Goal: Task Accomplishment & Management: Manage account settings

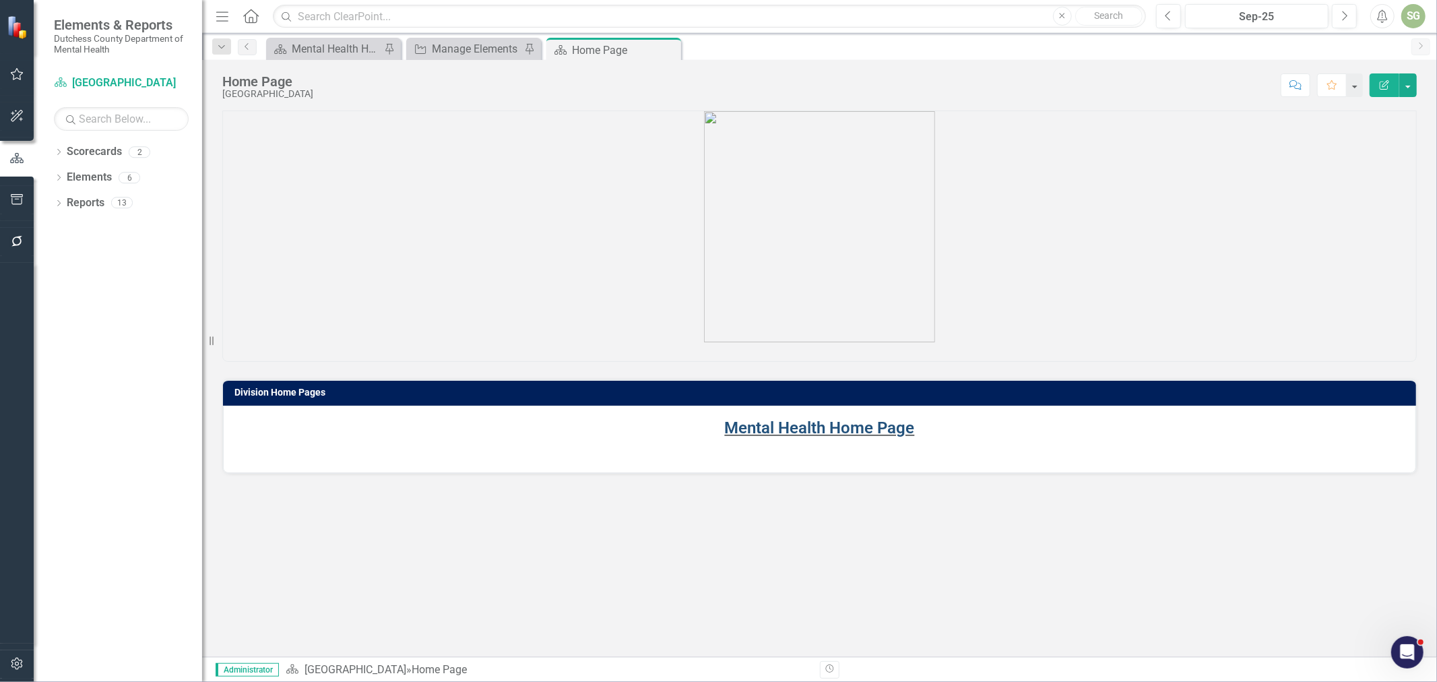
click at [889, 428] on link "Mental Health Home Page" at bounding box center [820, 427] width 190 height 19
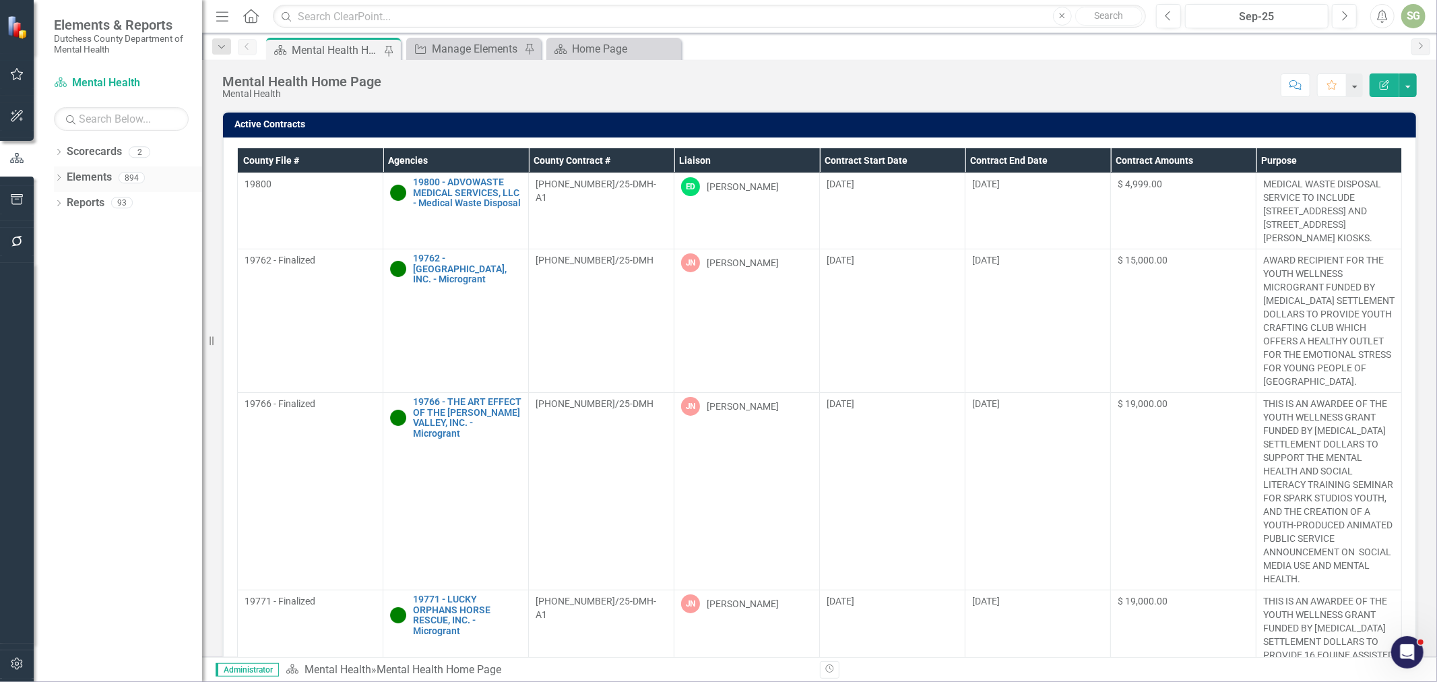
click at [61, 182] on icon "Dropdown" at bounding box center [58, 178] width 9 height 7
click at [88, 233] on link "Agency Agencies" at bounding box center [104, 228] width 63 height 15
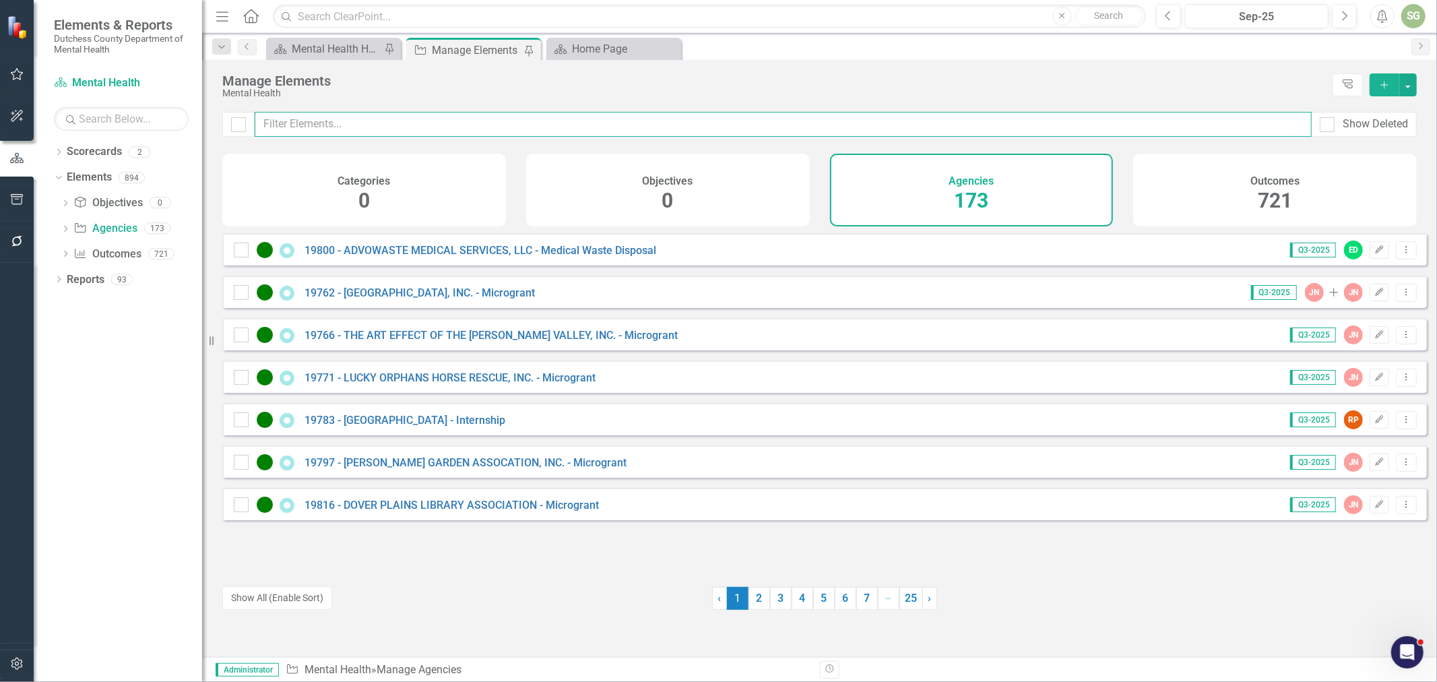
click at [418, 131] on input "text" at bounding box center [783, 124] width 1057 height 25
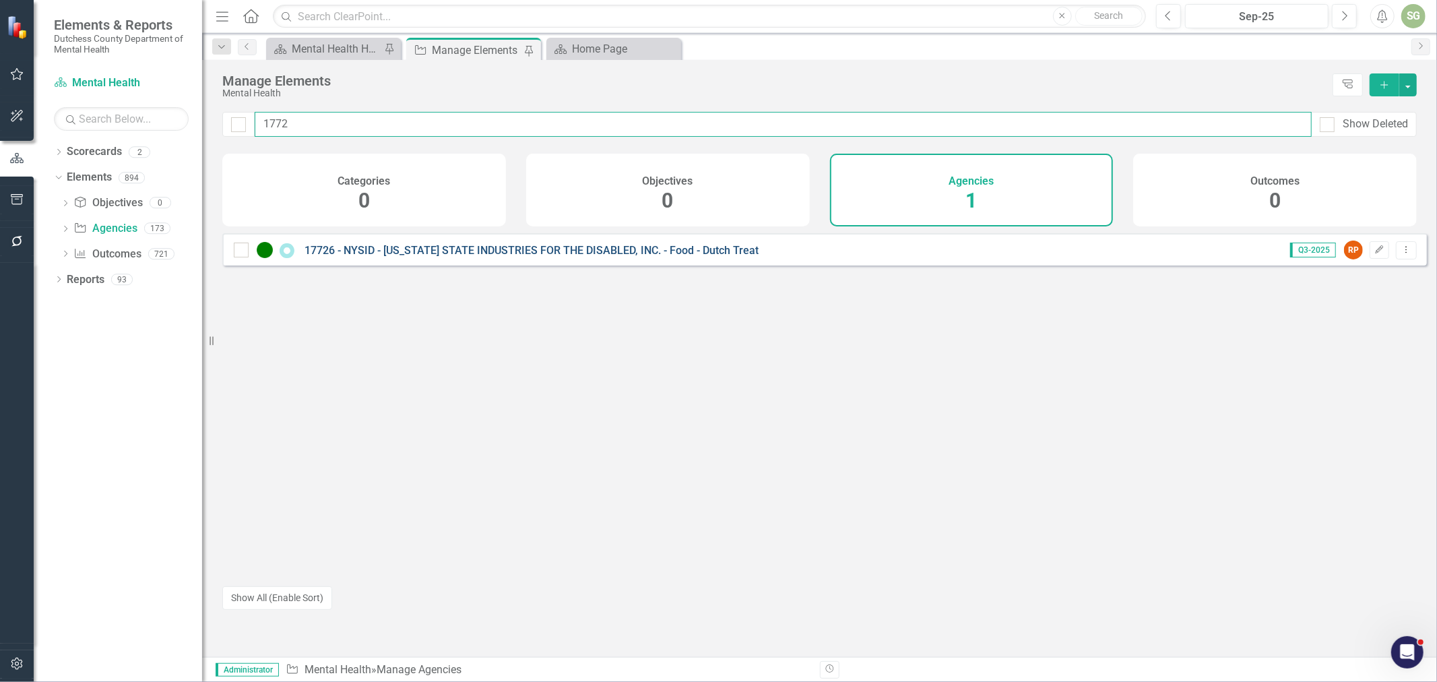
type input "1772"
click at [472, 253] on div "17726 - NYSID - [US_STATE] STATE INDUSTRIES FOR THE DISABLED, INC. - Food - Dut…" at bounding box center [498, 250] width 528 height 16
click at [472, 257] on link "17726 - NYSID - [US_STATE] STATE INDUSTRIES FOR THE DISABLED, INC. - Food - Dut…" at bounding box center [532, 250] width 454 height 13
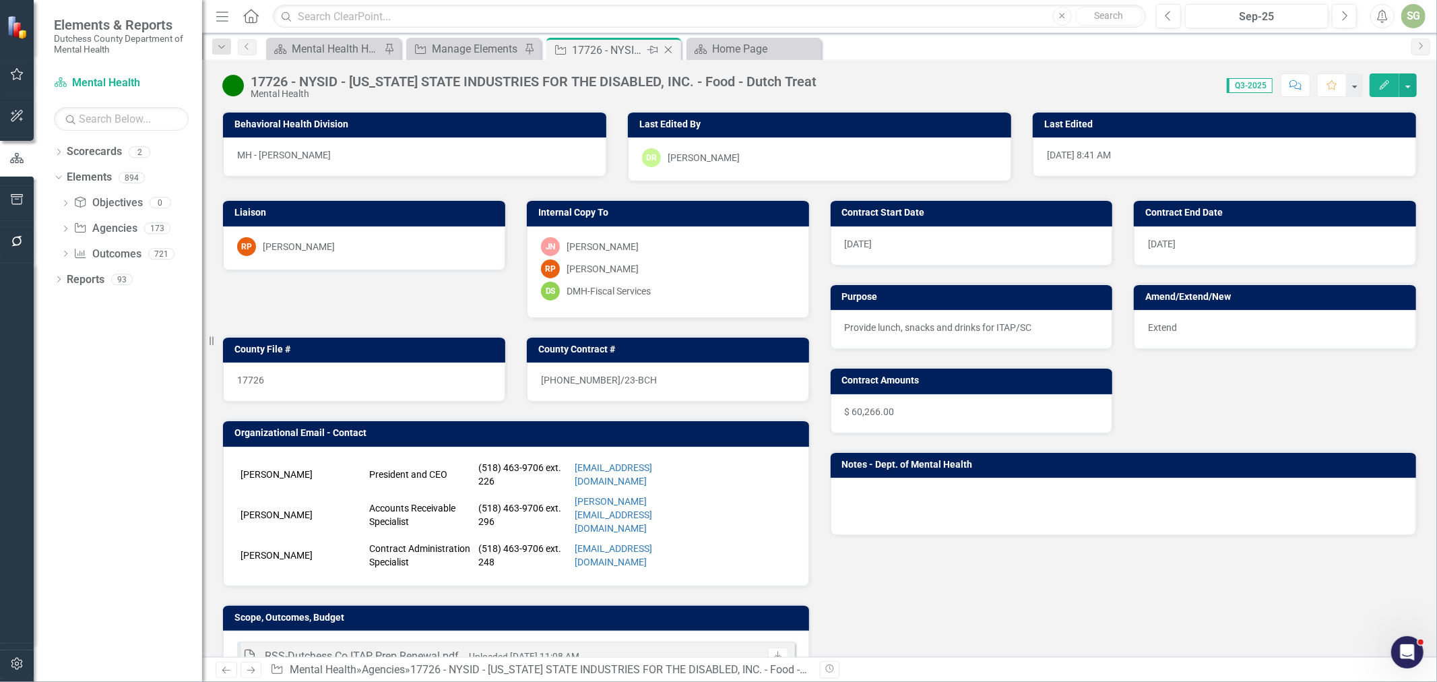
click at [668, 48] on icon "Close" at bounding box center [668, 49] width 13 height 11
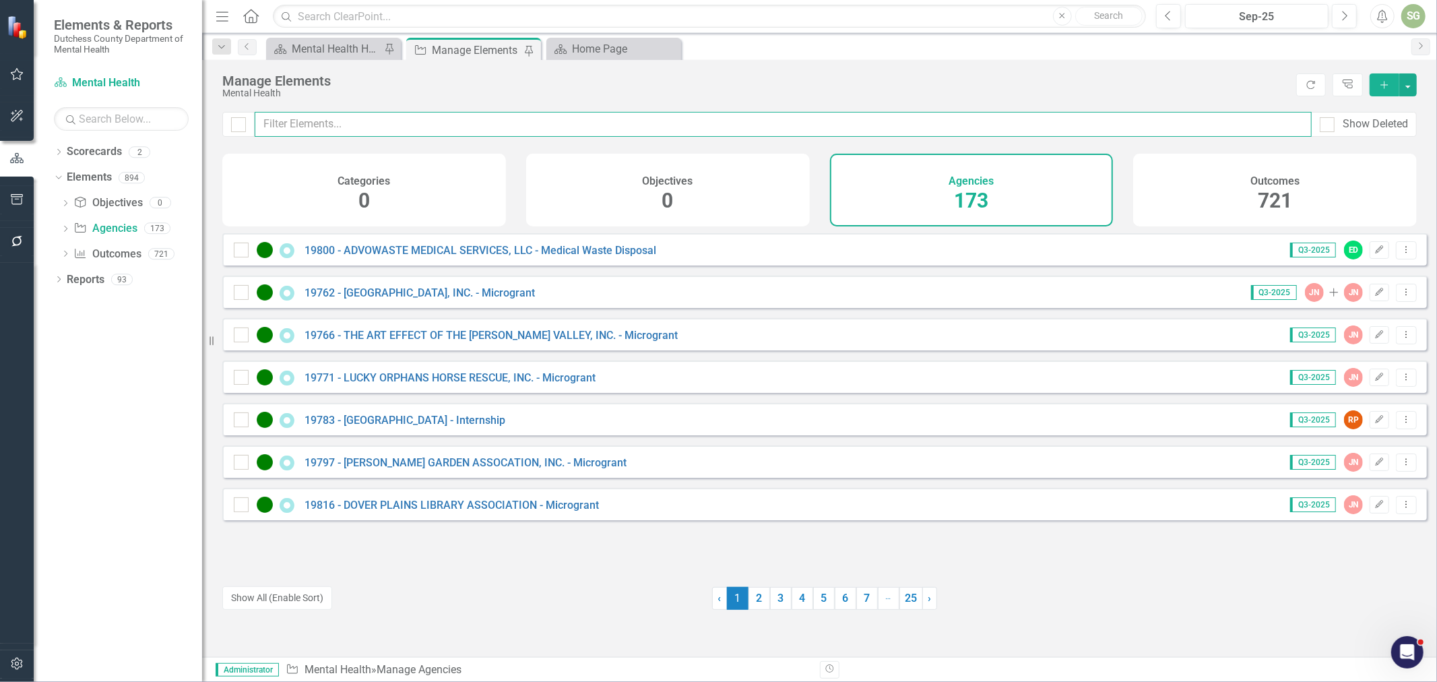
click at [297, 125] on input "text" at bounding box center [783, 124] width 1057 height 25
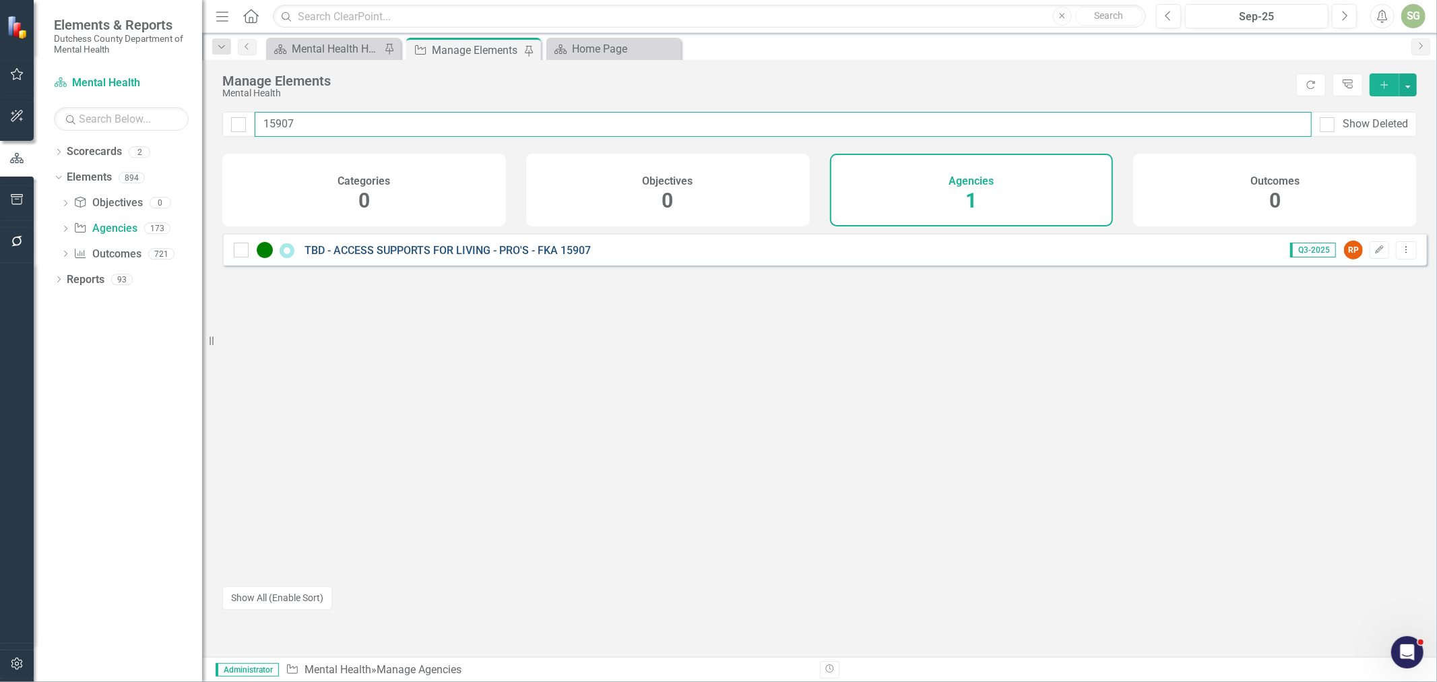
type input "15907"
click at [387, 257] on link "TBD - ACCESS SUPPORTS FOR LIVING - PRO'S - FKA 15907" at bounding box center [448, 250] width 286 height 13
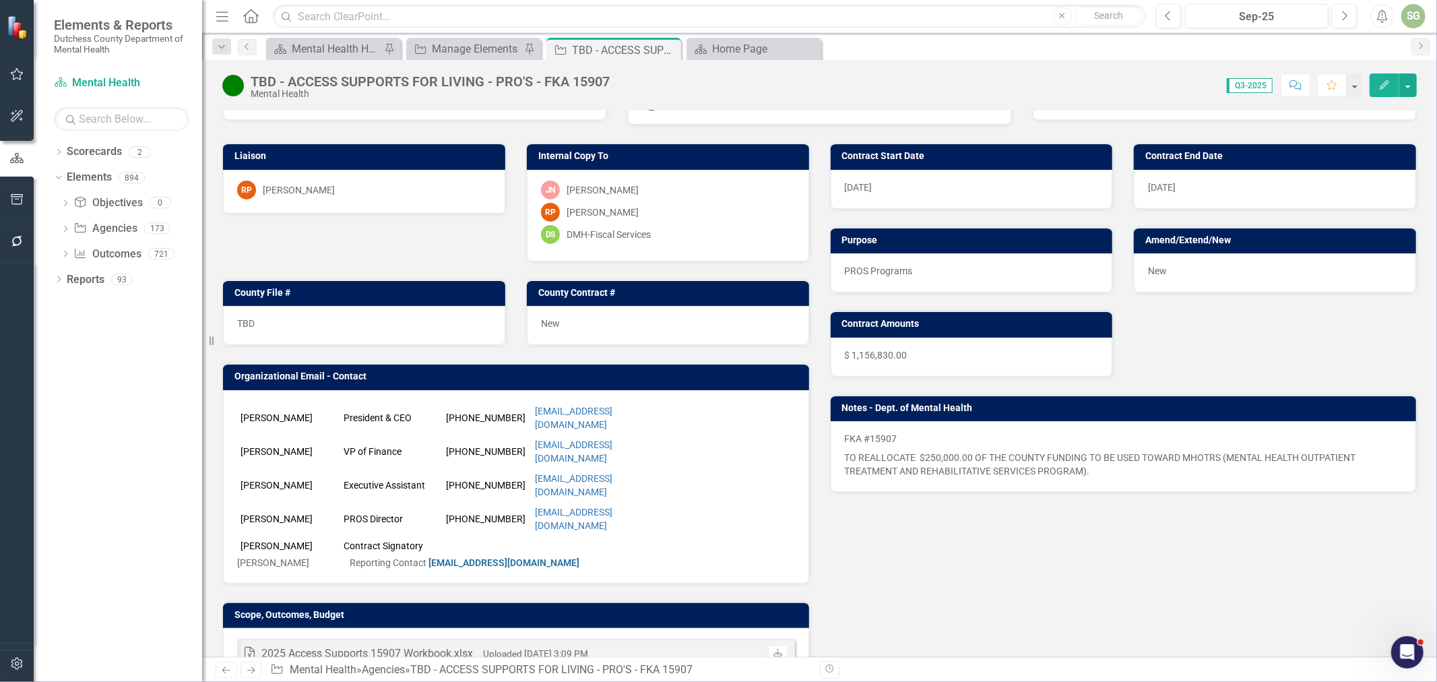
scroll to position [224, 0]
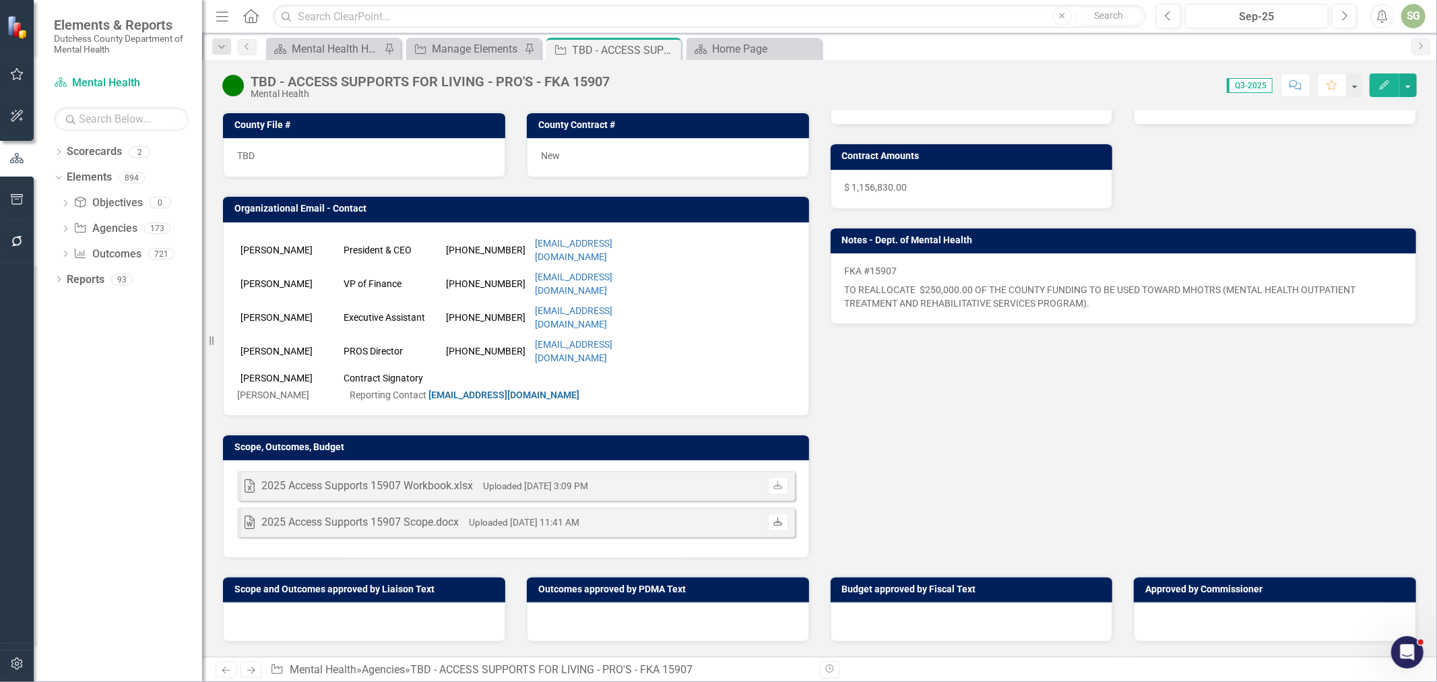
click at [775, 513] on link "Download" at bounding box center [778, 522] width 20 height 18
click at [775, 518] on icon "Download" at bounding box center [778, 522] width 10 height 8
click at [62, 225] on div "Dropdown" at bounding box center [65, 229] width 9 height 11
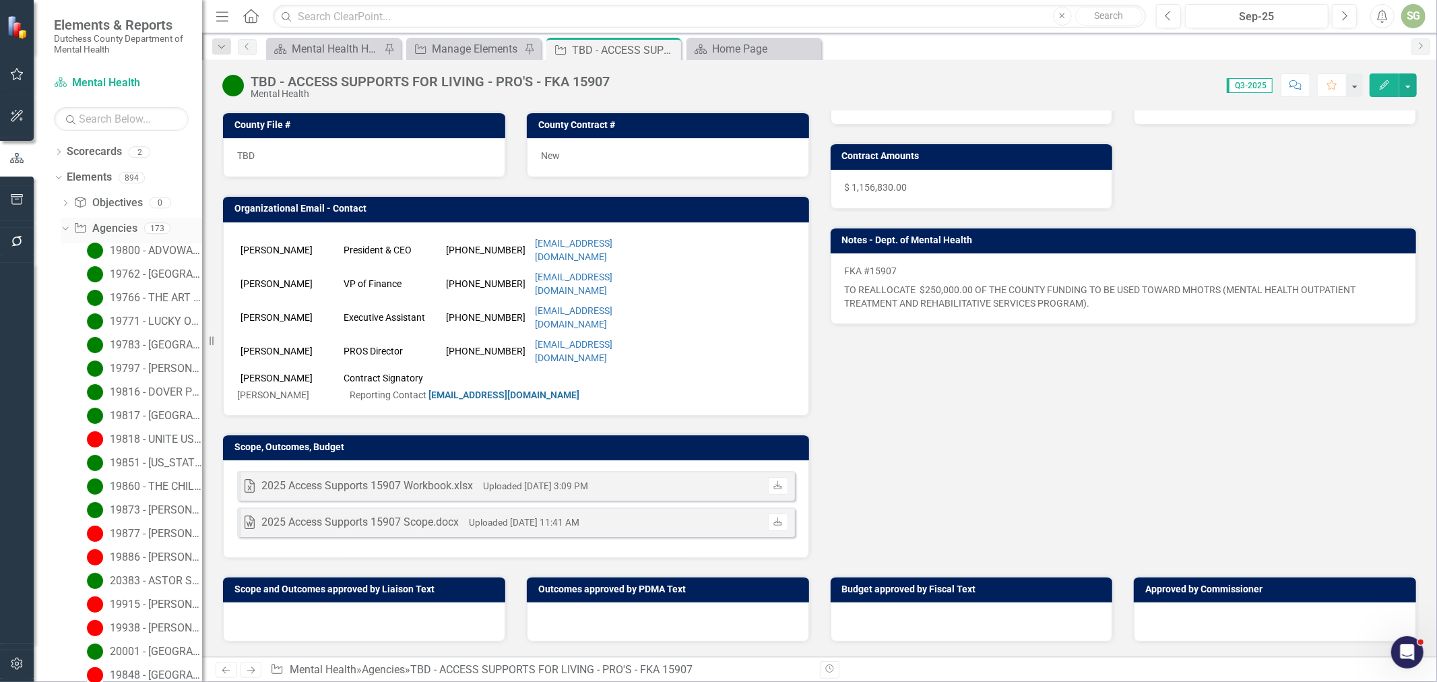
click at [67, 232] on div "Dropdown" at bounding box center [62, 227] width 11 height 9
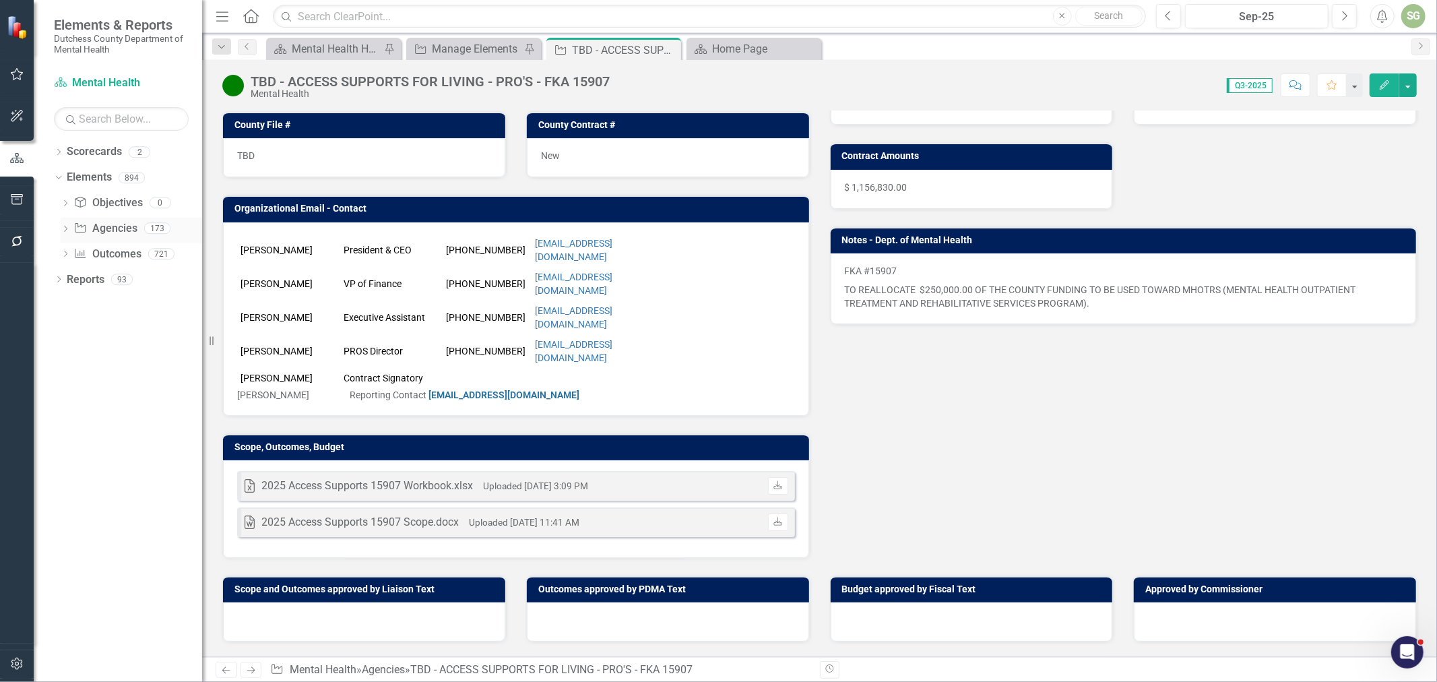
click at [113, 229] on link "Agency Agencies" at bounding box center [104, 228] width 63 height 15
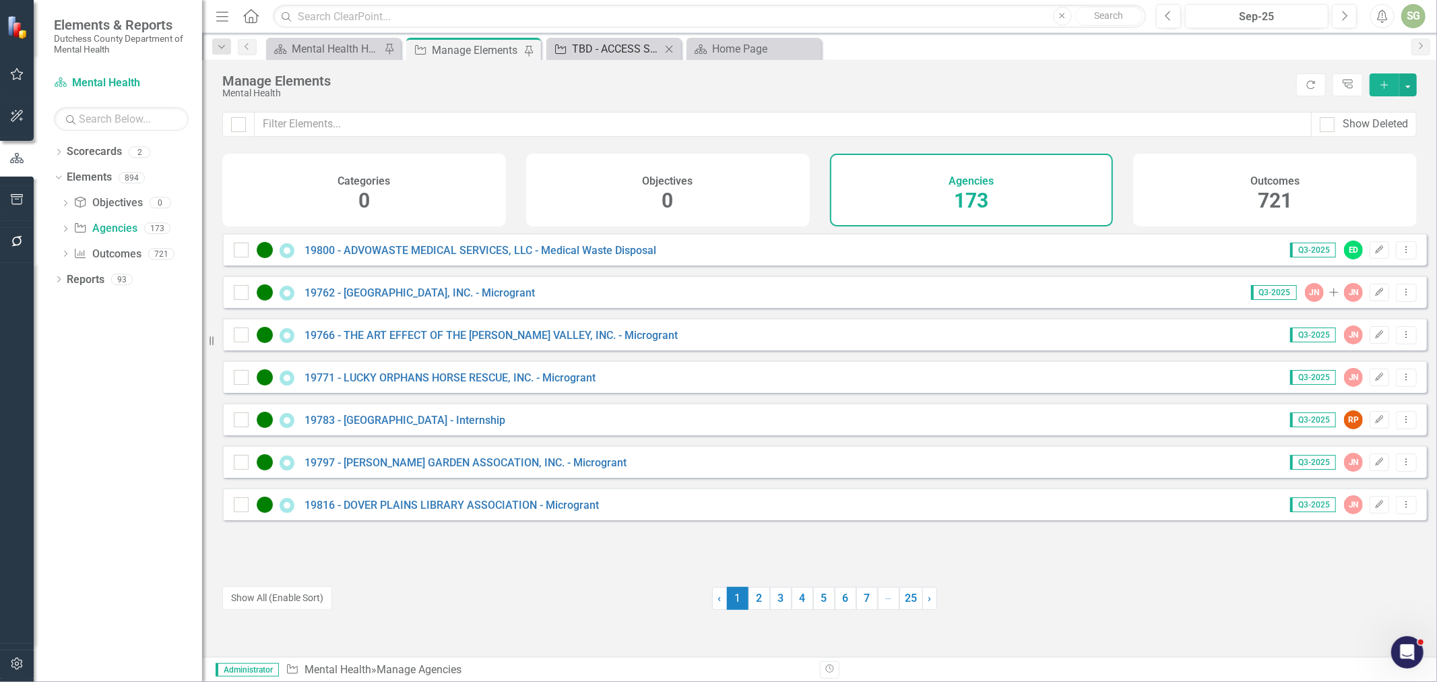
click at [624, 51] on div "TBD - ACCESS SUPPORTS FOR LIVING - PRO'S - FKA 15907" at bounding box center [616, 48] width 89 height 17
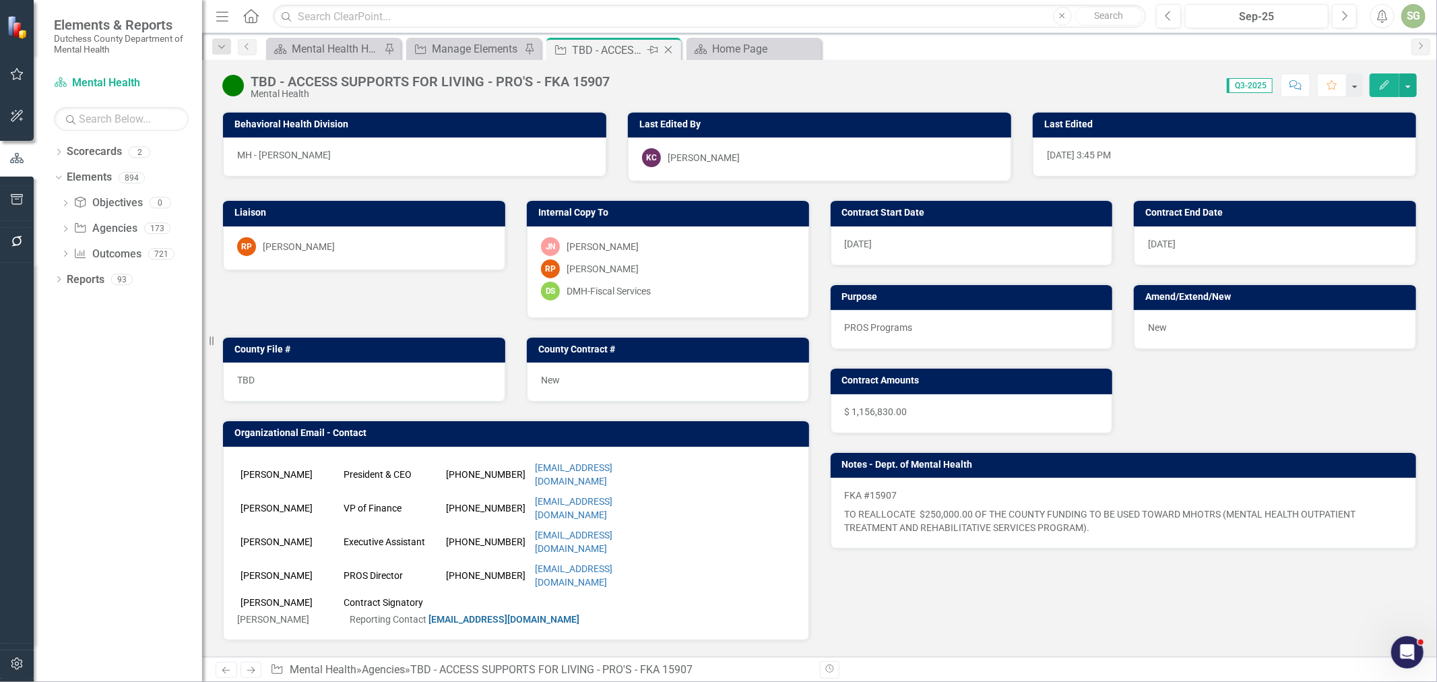
click at [668, 50] on icon at bounding box center [668, 49] width 7 height 7
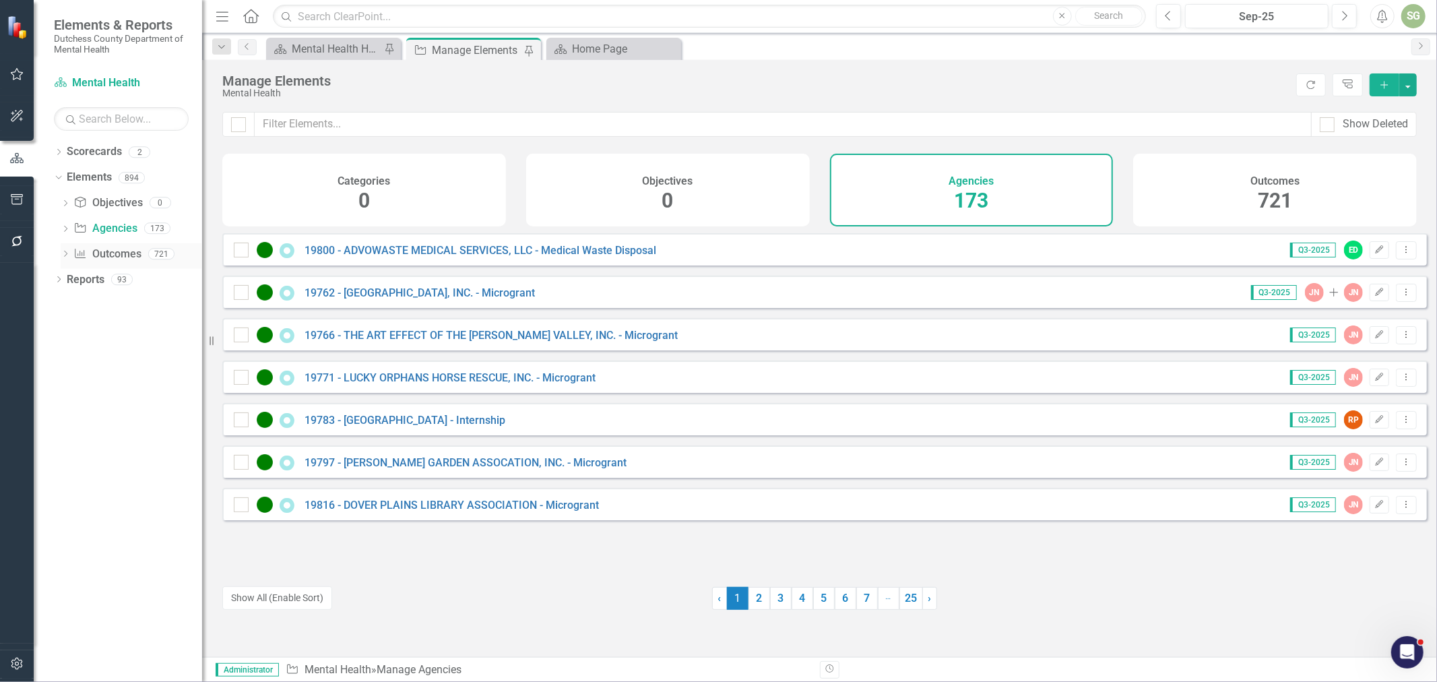
click at [65, 251] on icon "Dropdown" at bounding box center [65, 254] width 9 height 7
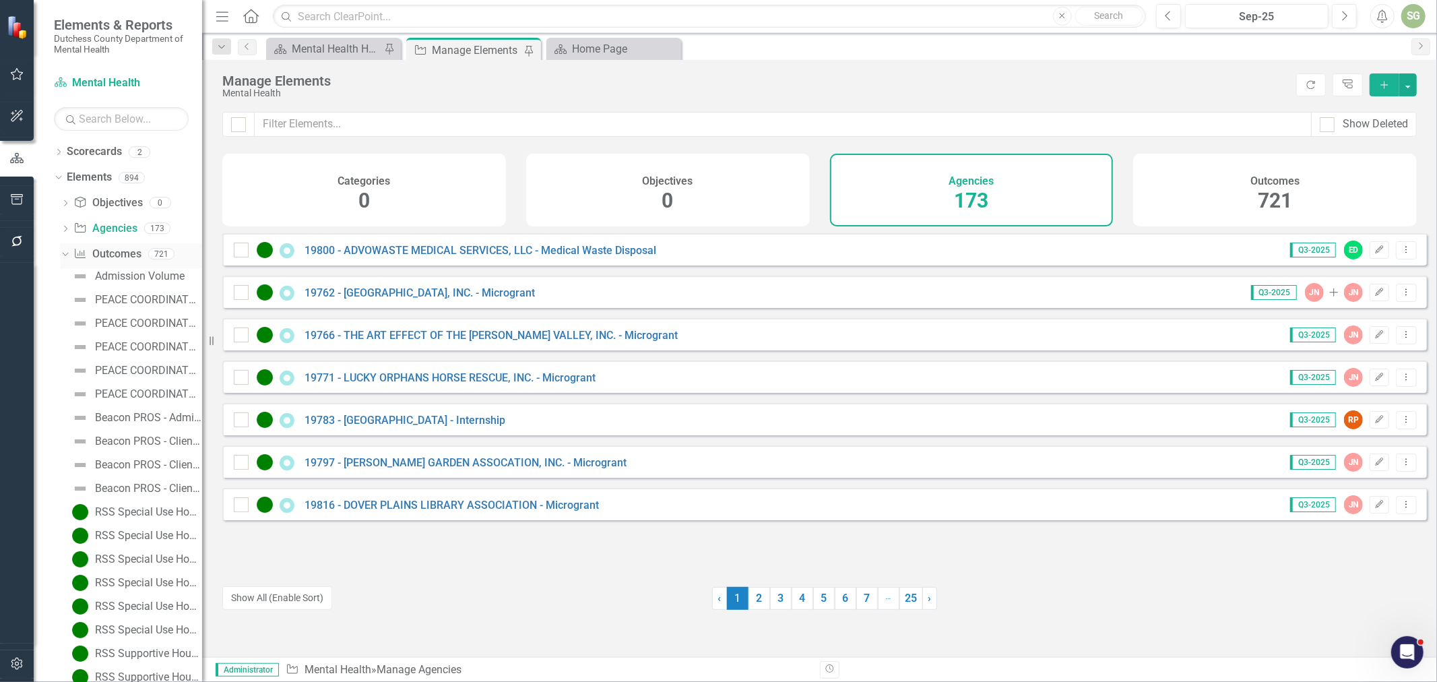
click at [65, 253] on icon "Dropdown" at bounding box center [63, 253] width 7 height 9
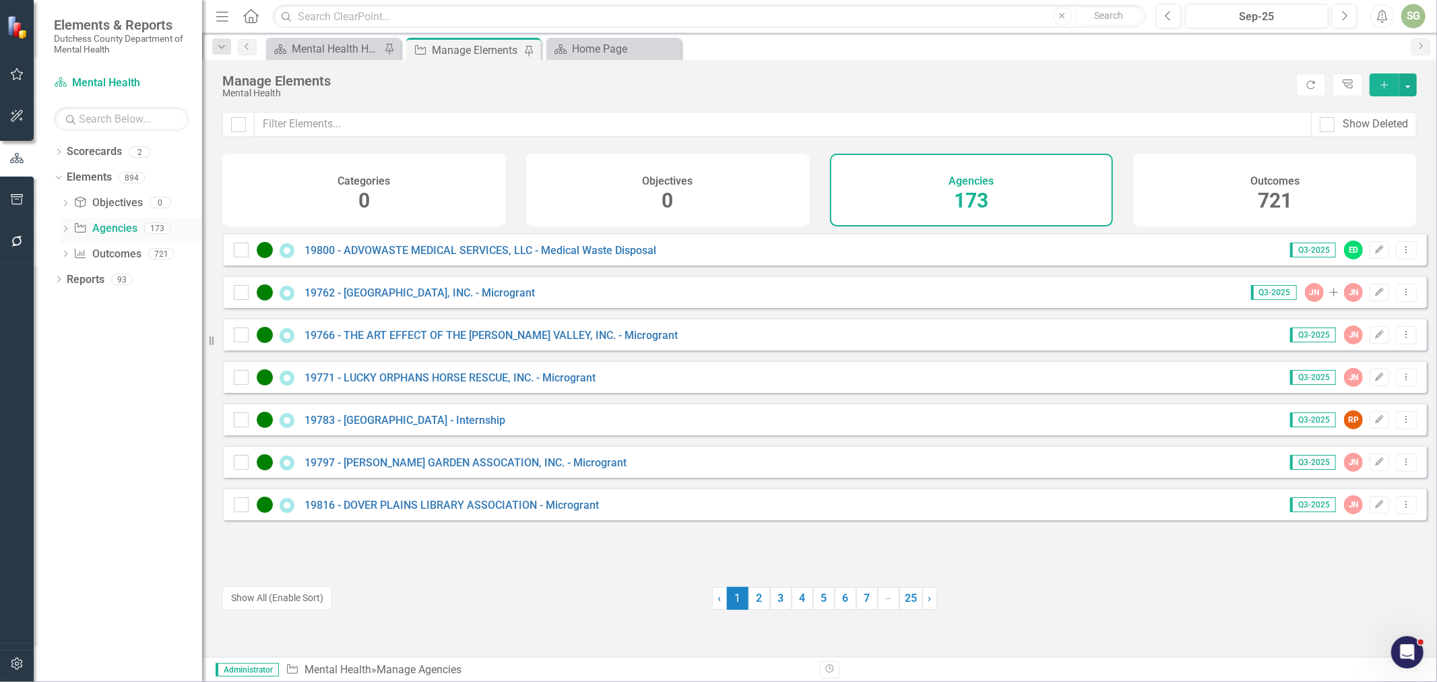
click at [68, 229] on icon "Dropdown" at bounding box center [65, 229] width 9 height 7
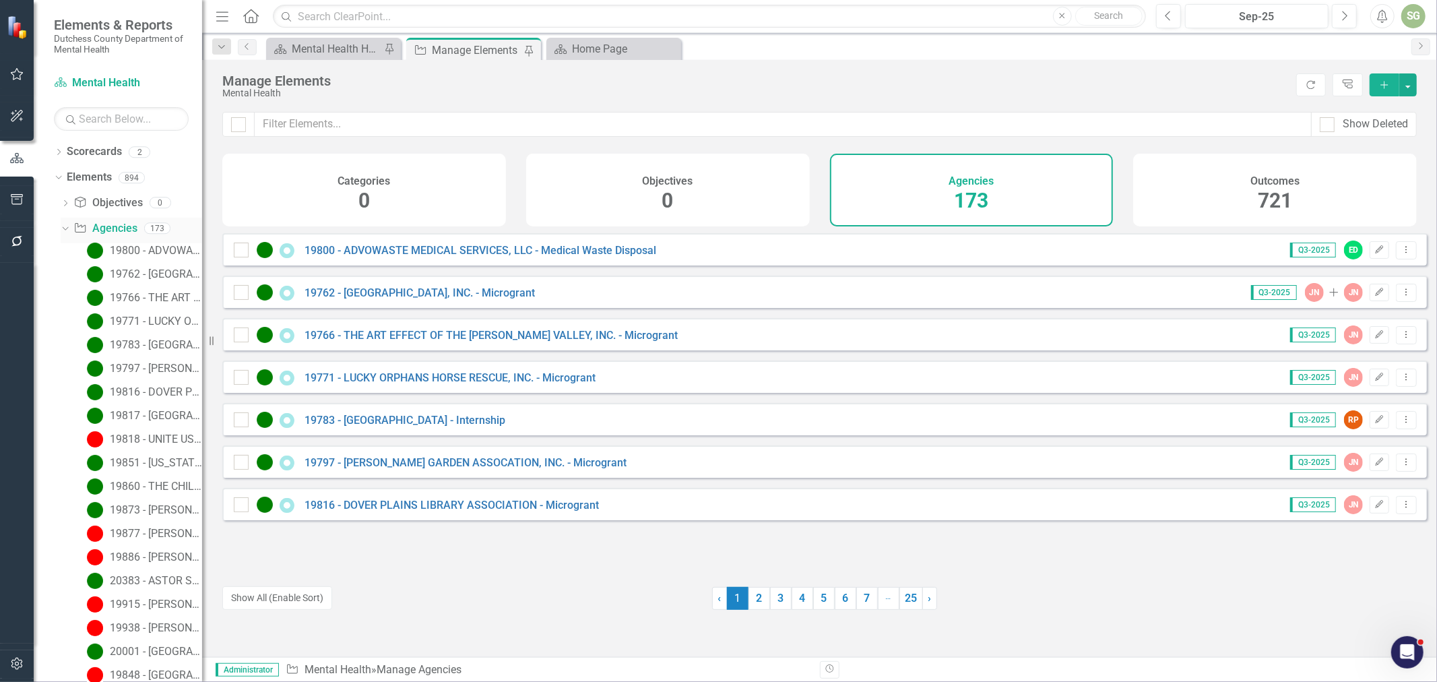
click at [68, 229] on div "Dropdown" at bounding box center [62, 227] width 11 height 9
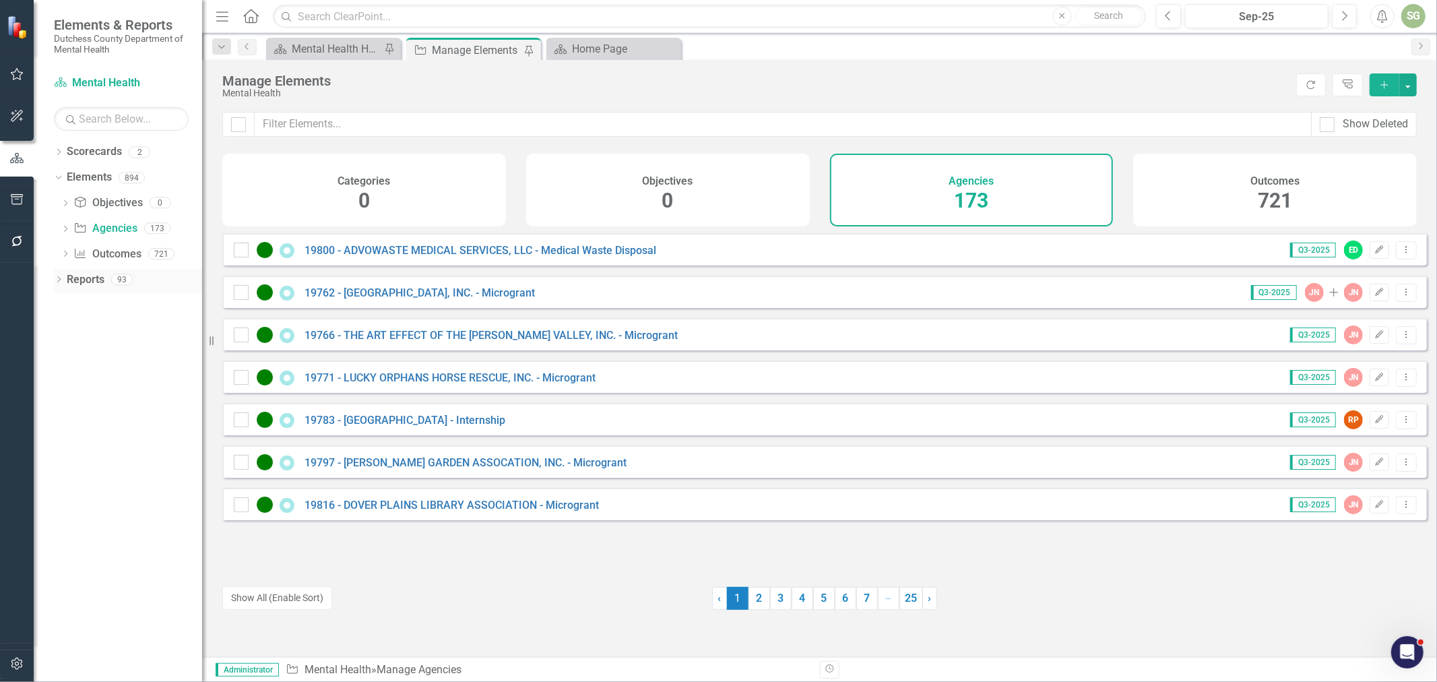
click at [57, 277] on icon at bounding box center [58, 279] width 3 height 6
click at [104, 377] on link "Agency Agencies" at bounding box center [104, 376] width 63 height 15
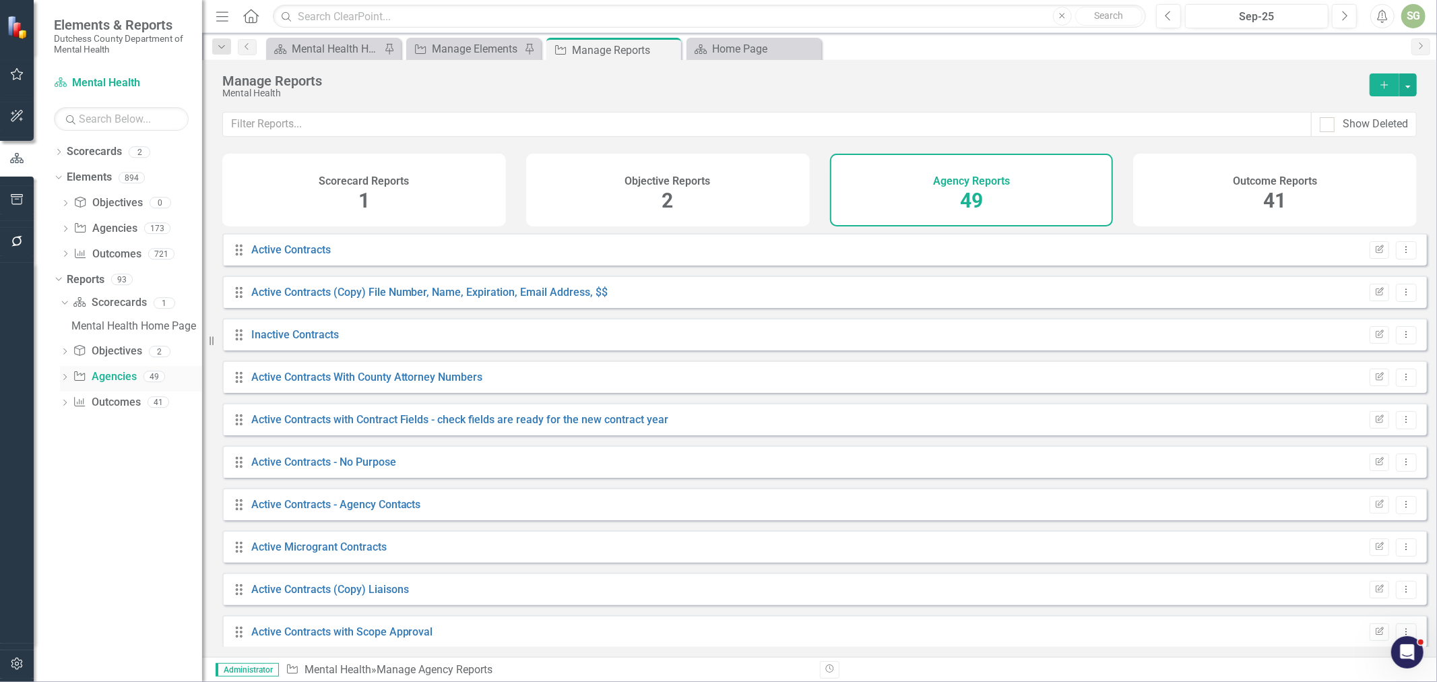
click at [65, 378] on icon "Dropdown" at bounding box center [64, 378] width 9 height 7
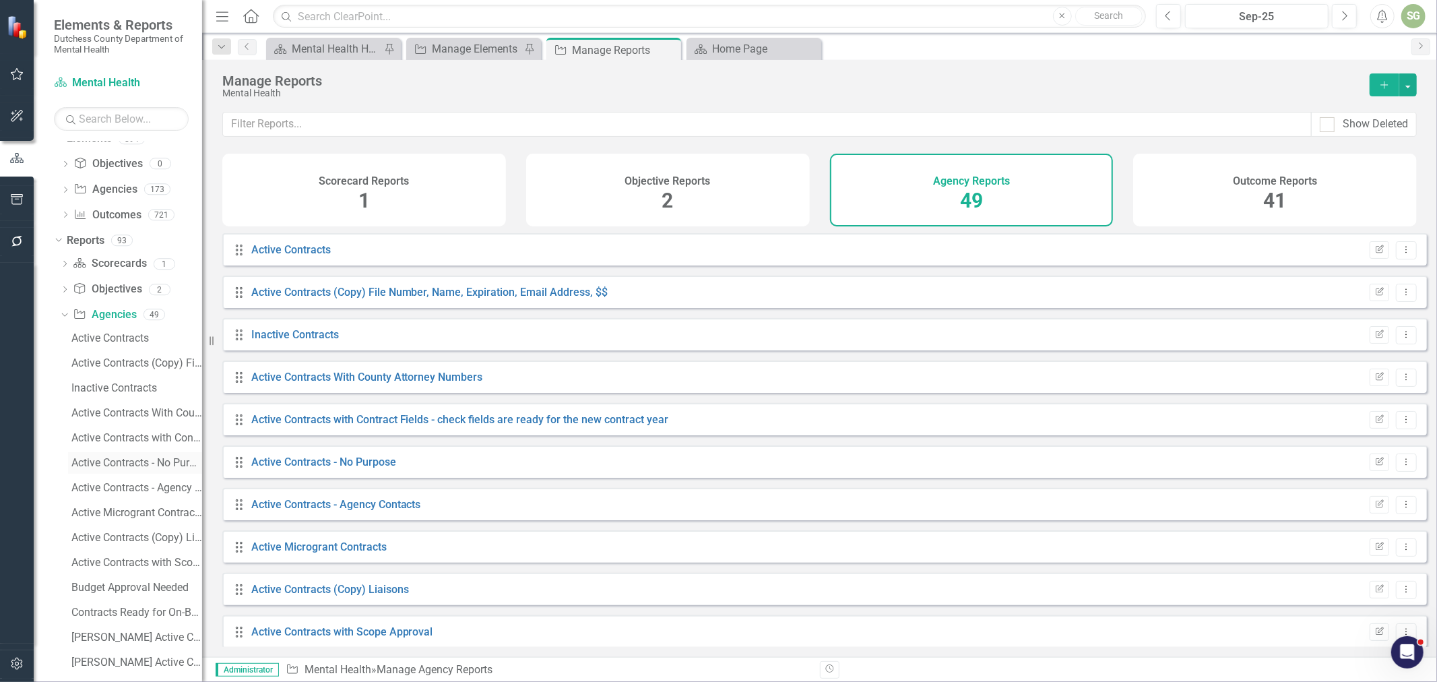
scroll to position [75, 0]
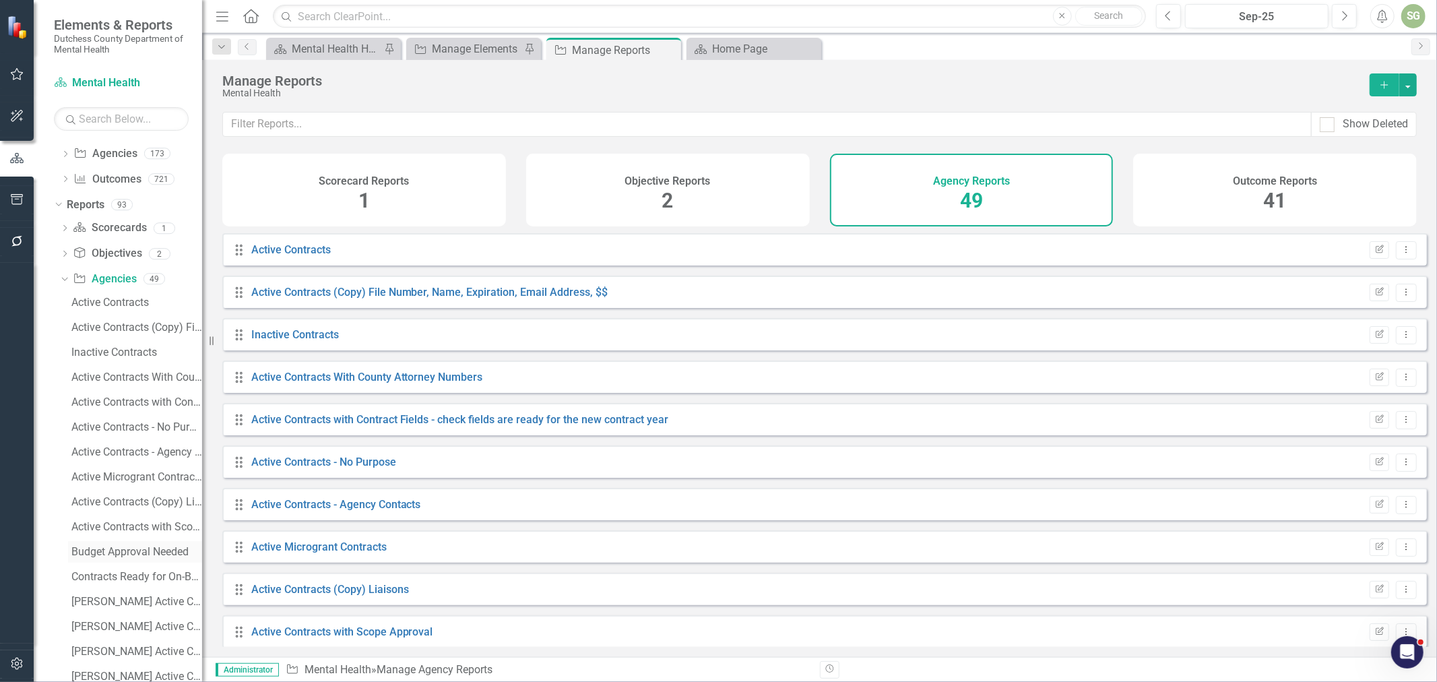
click at [125, 555] on div "Budget Approval Needed" at bounding box center [136, 552] width 131 height 12
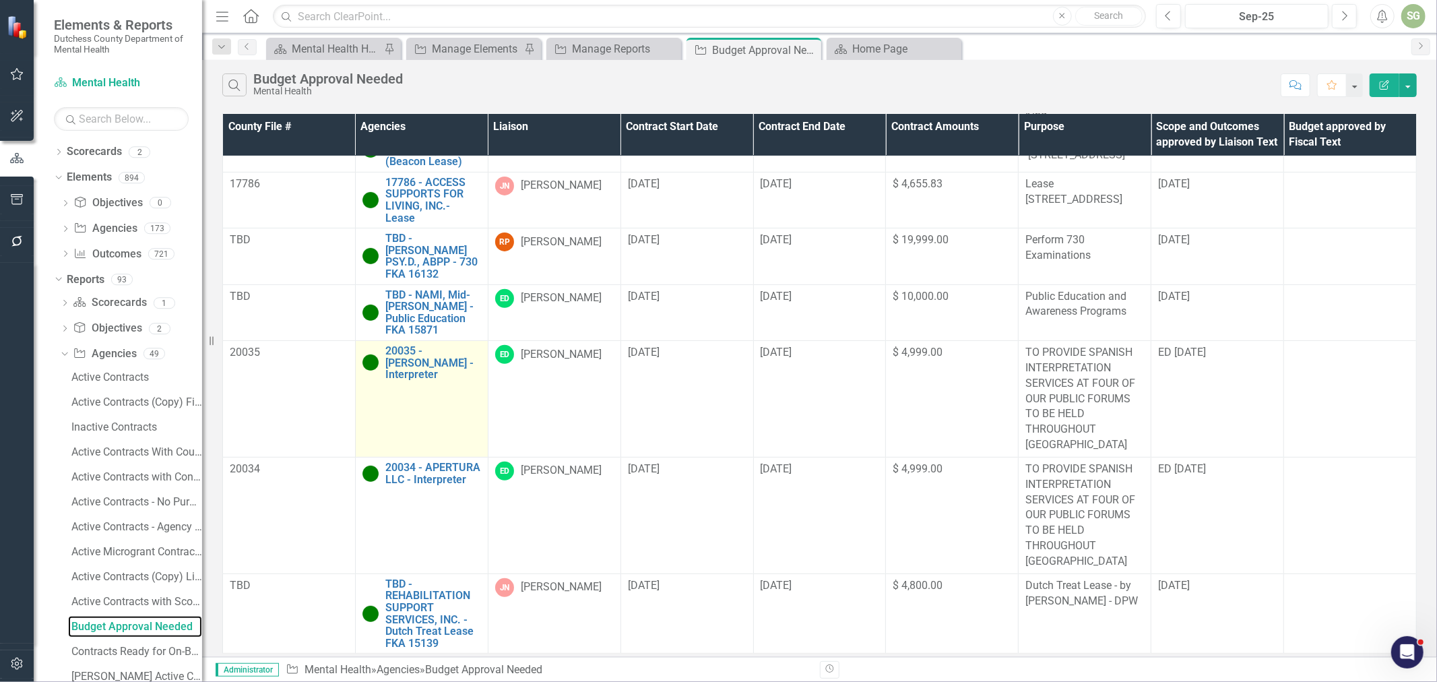
scroll to position [365, 0]
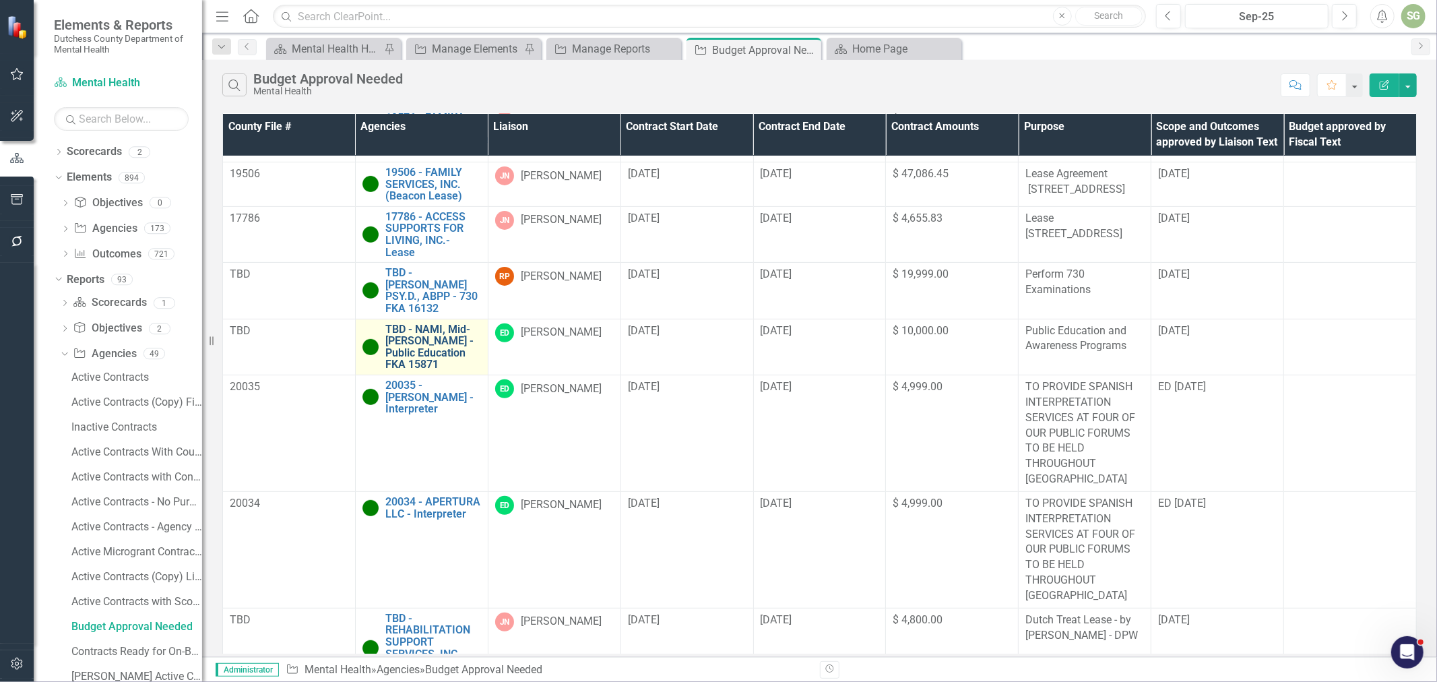
click at [429, 371] on link "TBD - NAMI, Mid-[PERSON_NAME] - Public Education FKA 15871" at bounding box center [433, 346] width 96 height 47
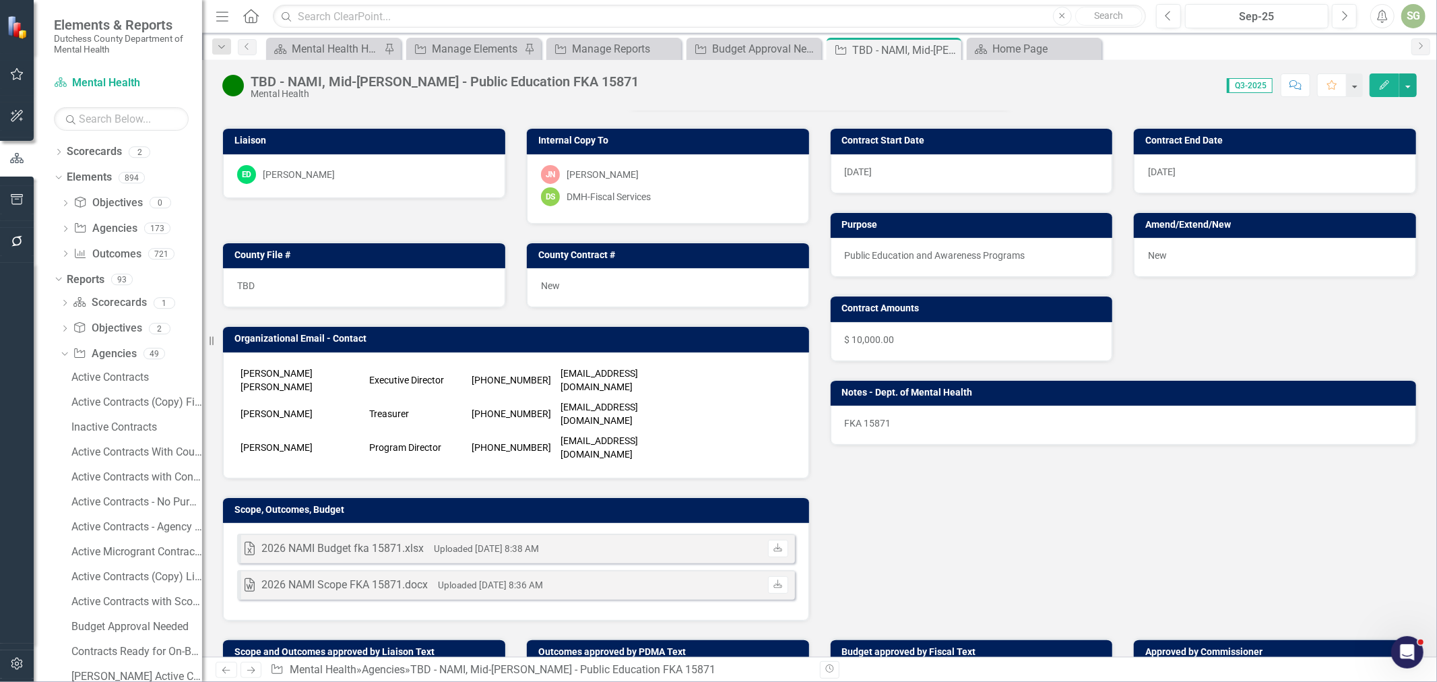
scroll to position [75, 0]
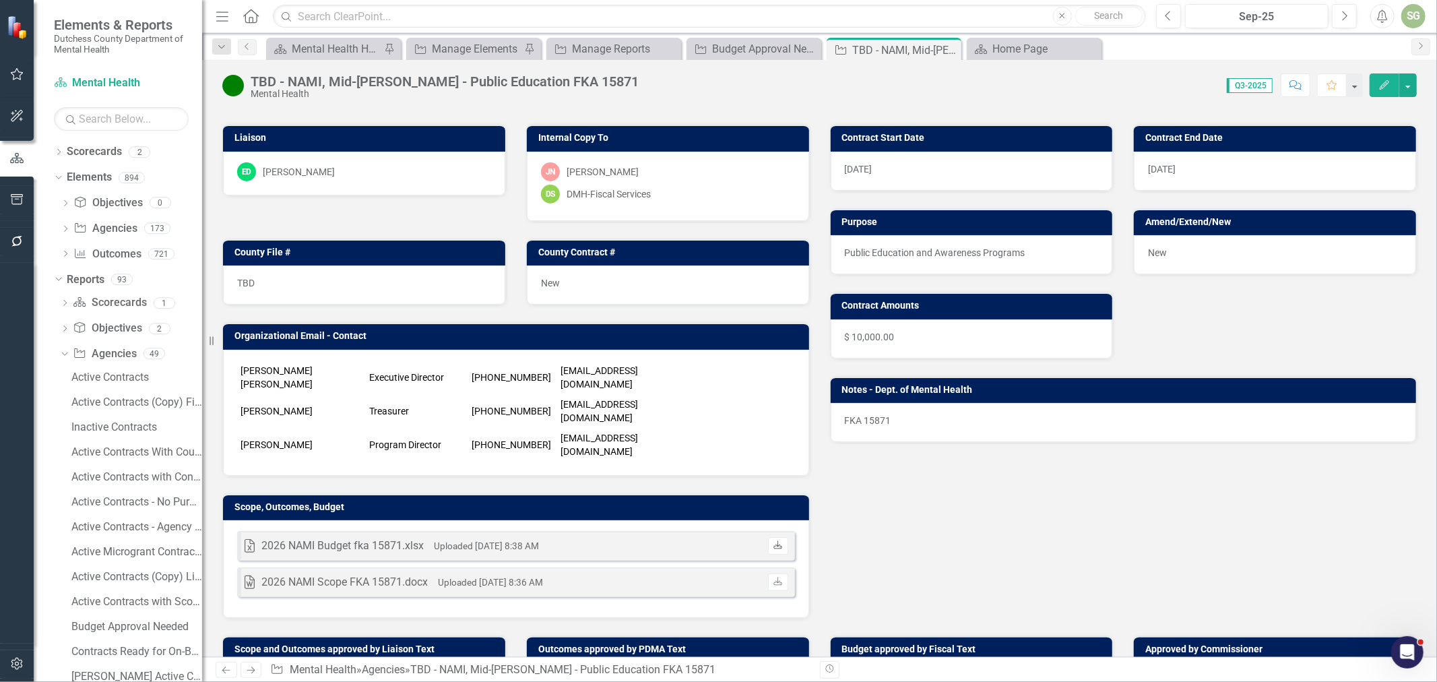
click at [775, 542] on icon "Download" at bounding box center [778, 546] width 10 height 8
click at [778, 573] on link "Download" at bounding box center [778, 582] width 20 height 18
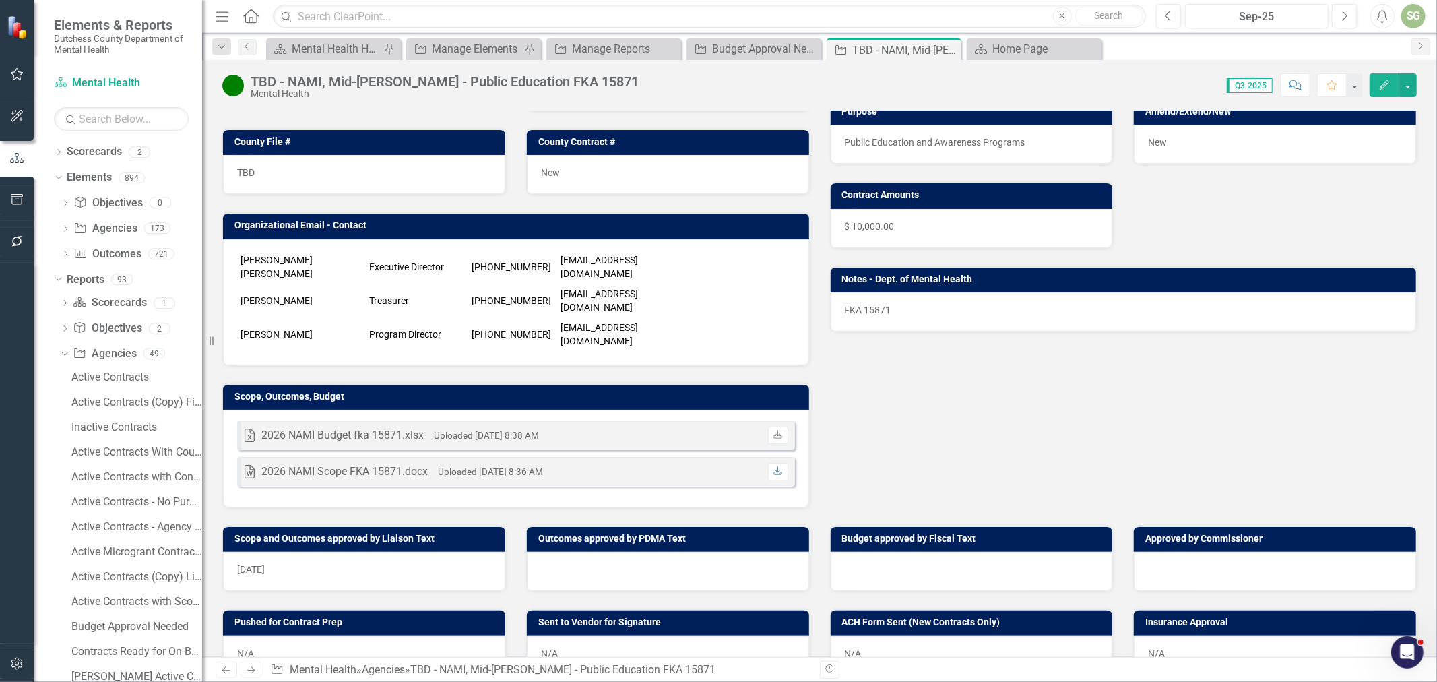
scroll to position [299, 0]
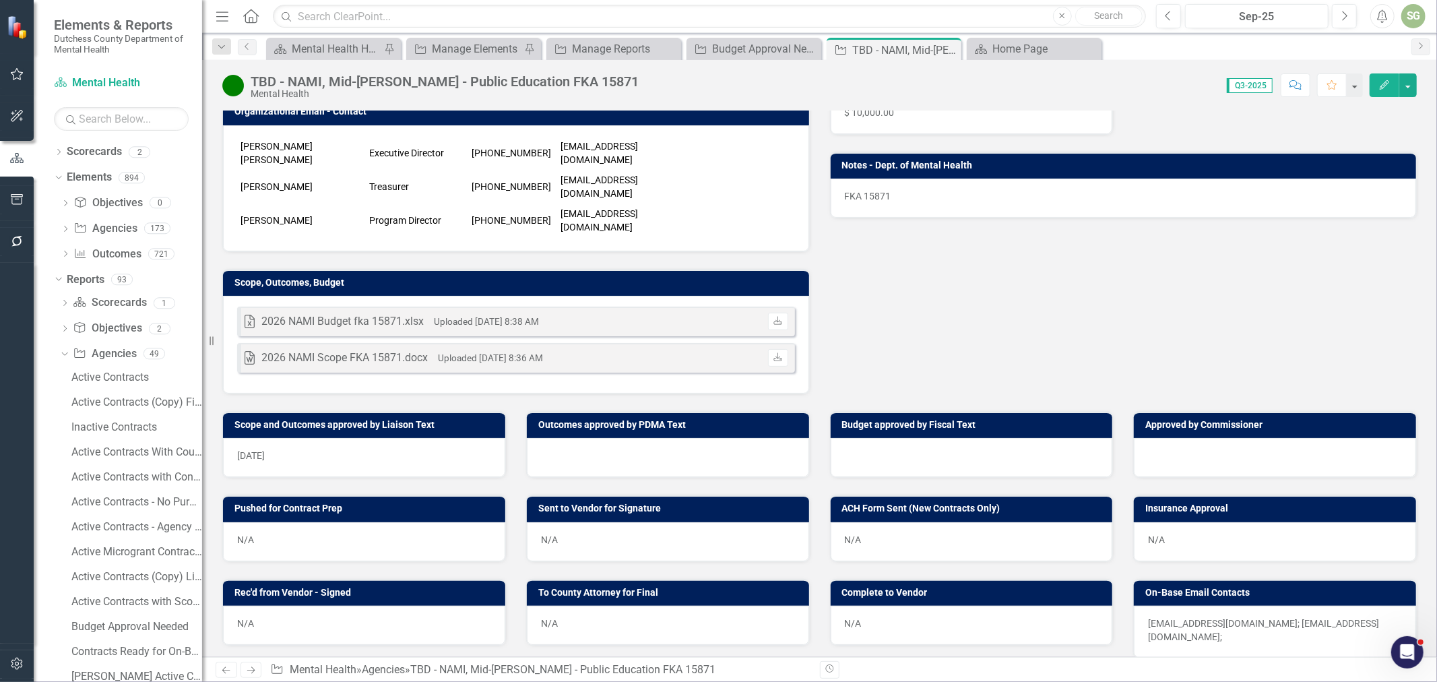
click at [894, 438] on div at bounding box center [972, 457] width 282 height 39
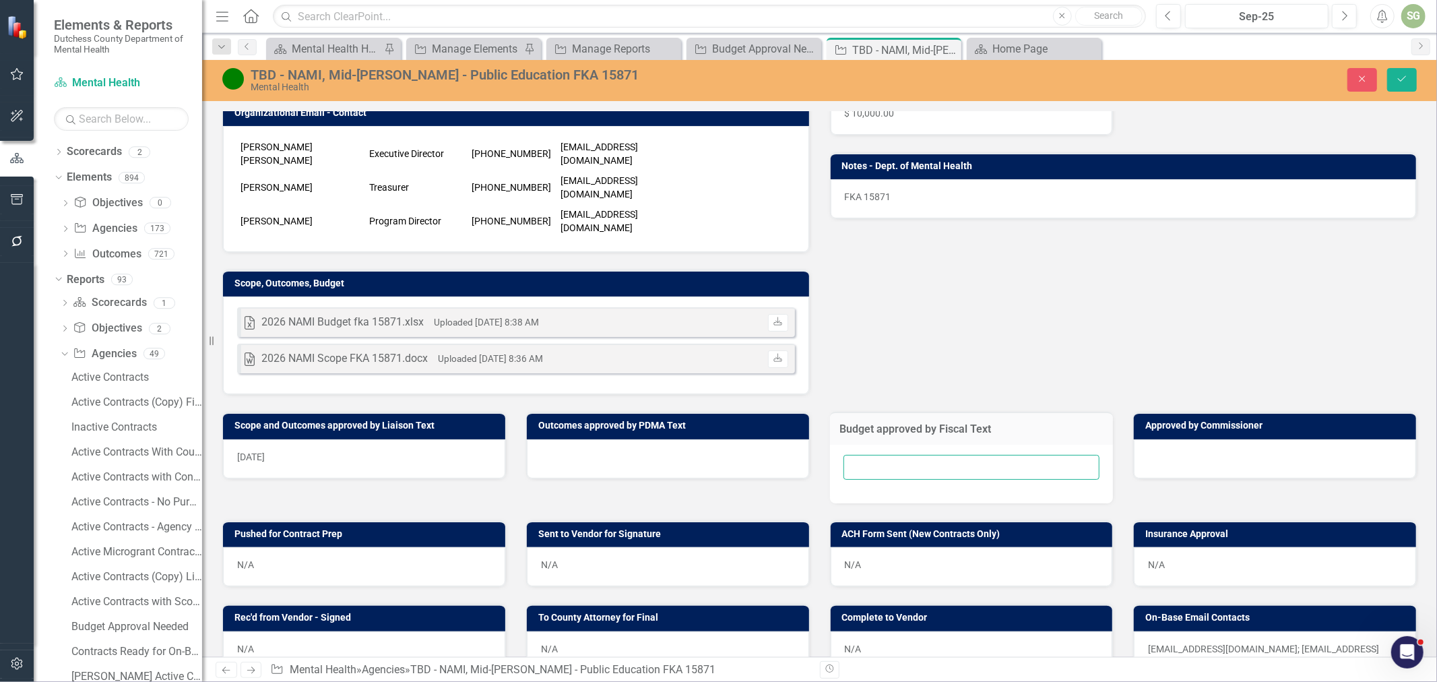
click at [894, 455] on input "text" at bounding box center [972, 467] width 257 height 25
type input "[DATE]"
click at [1387, 68] on button "Save" at bounding box center [1402, 80] width 30 height 24
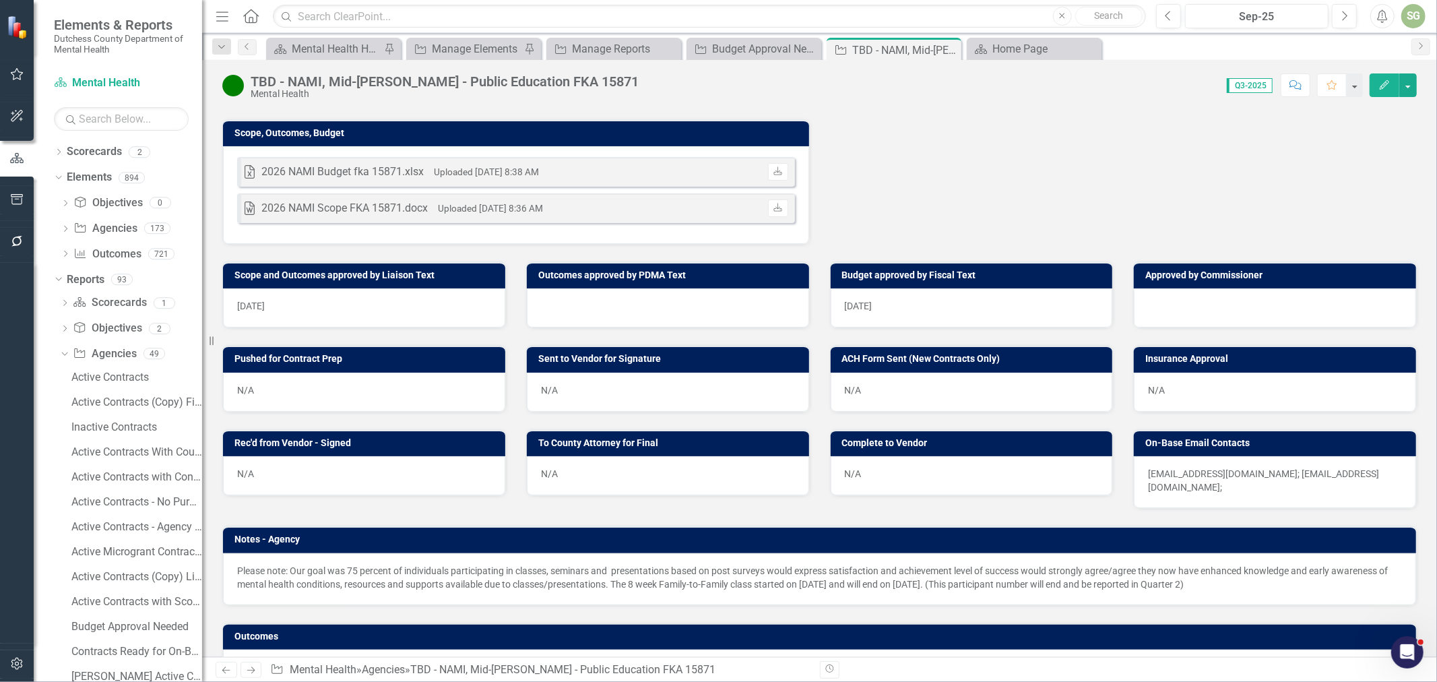
scroll to position [150, 0]
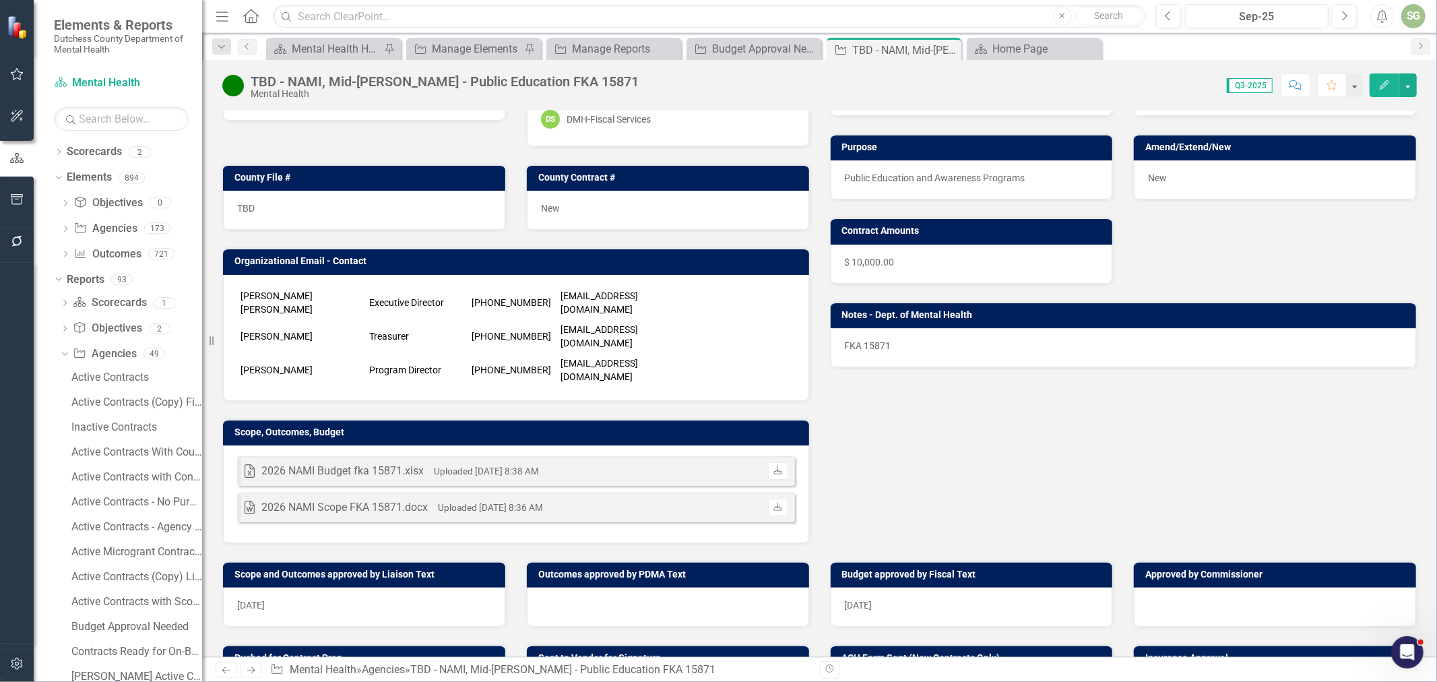
click at [1296, 90] on button "Comment" at bounding box center [1296, 85] width 30 height 24
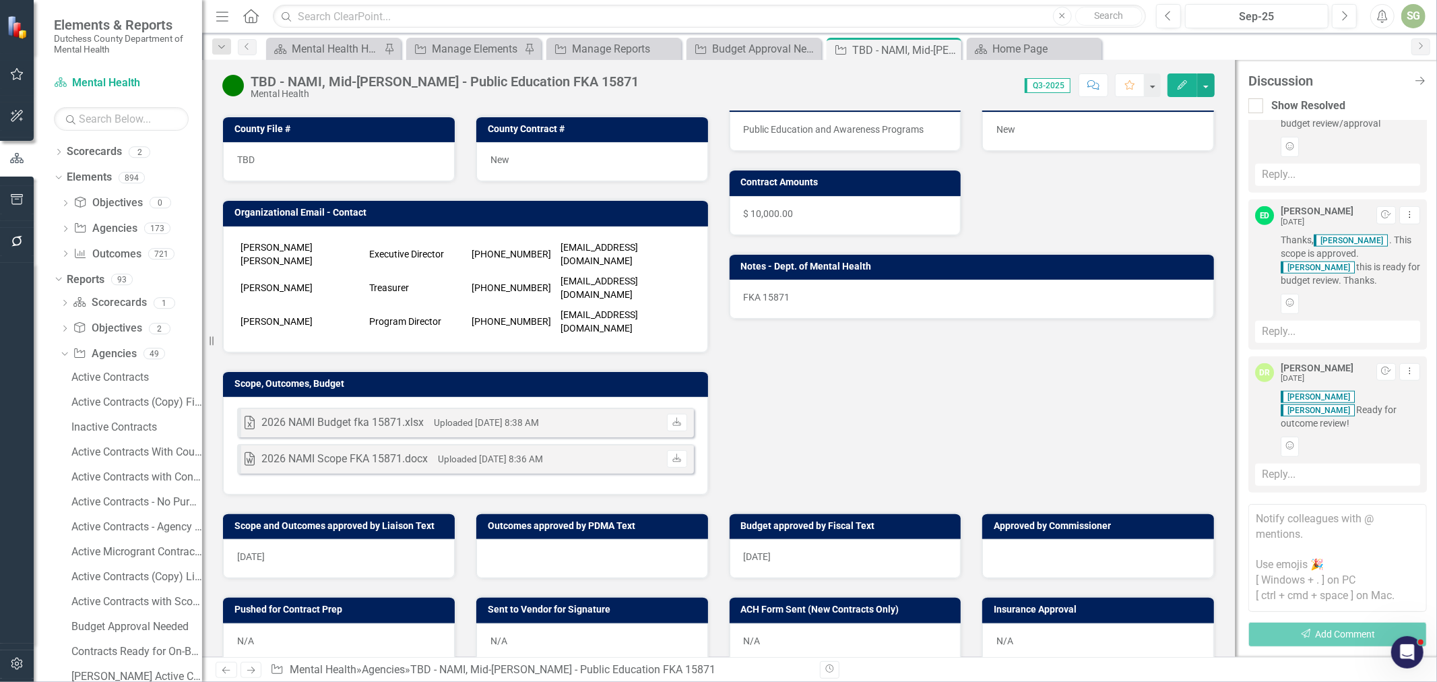
scroll to position [224, 0]
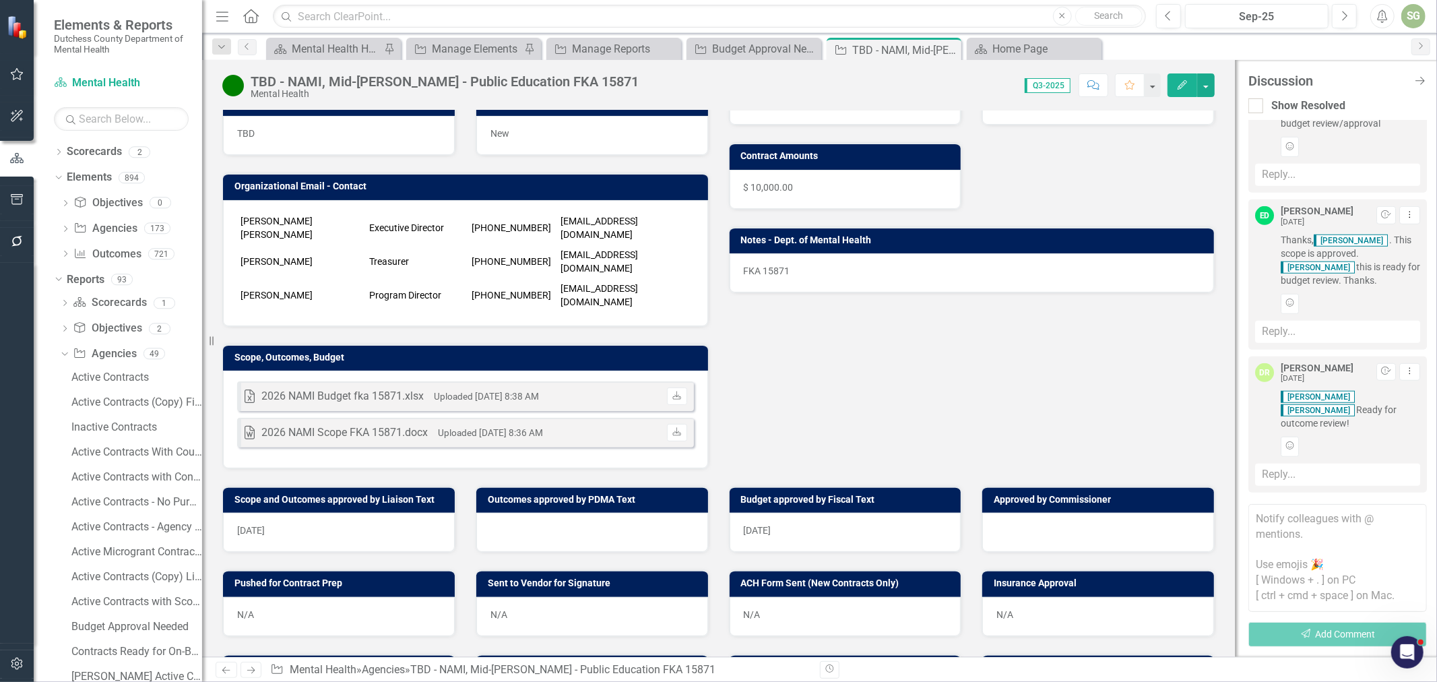
click at [1313, 533] on textarea at bounding box center [1338, 558] width 179 height 108
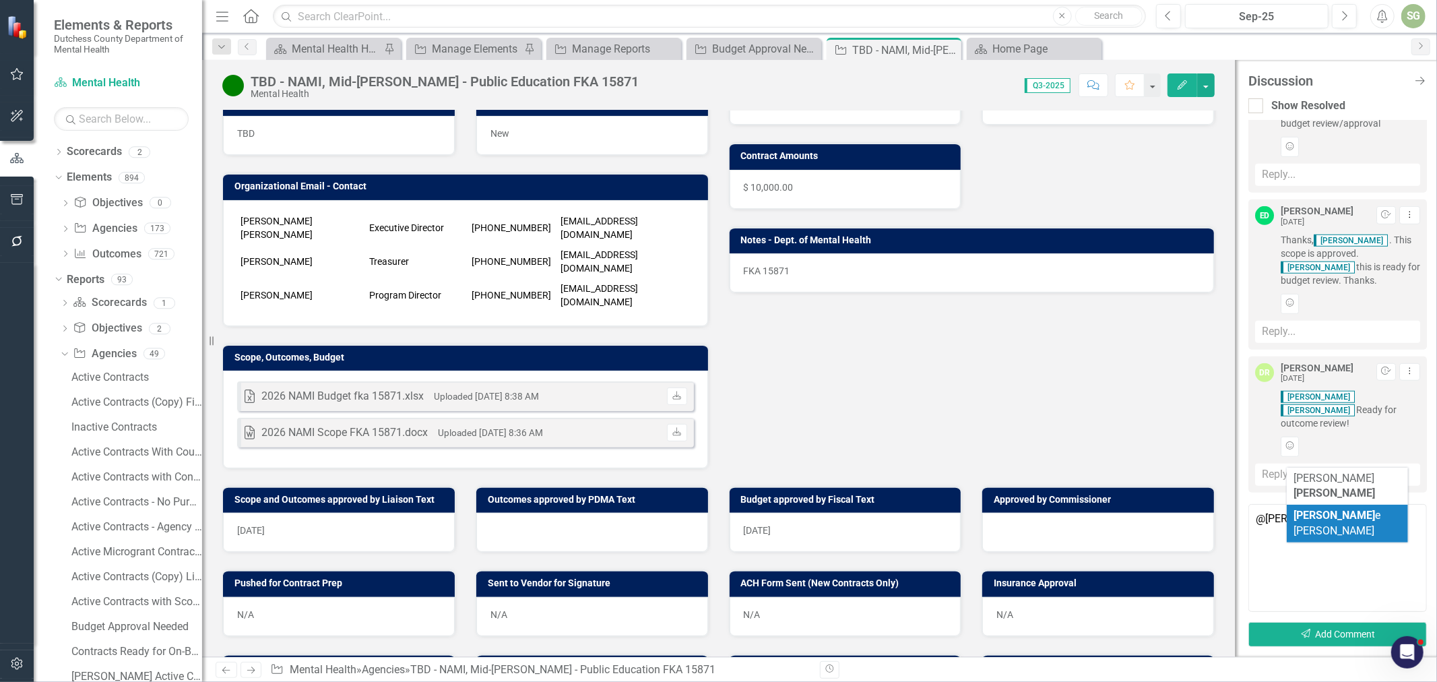
click at [1345, 509] on span "[PERSON_NAME]" at bounding box center [1337, 523] width 87 height 28
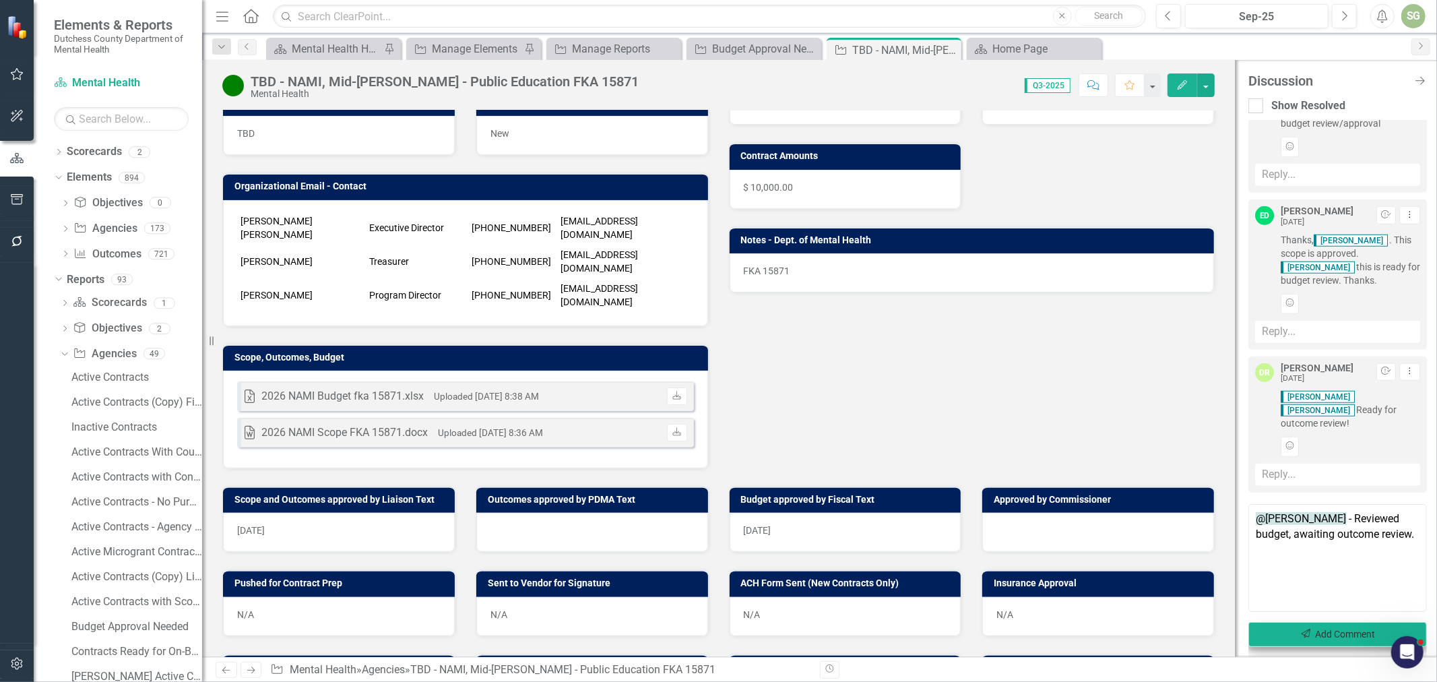
type textarea "@[PERSON_NAME] - Reviewed budget, awaiting outcome review."
click at [1321, 638] on button "Send Add Comment" at bounding box center [1338, 634] width 179 height 25
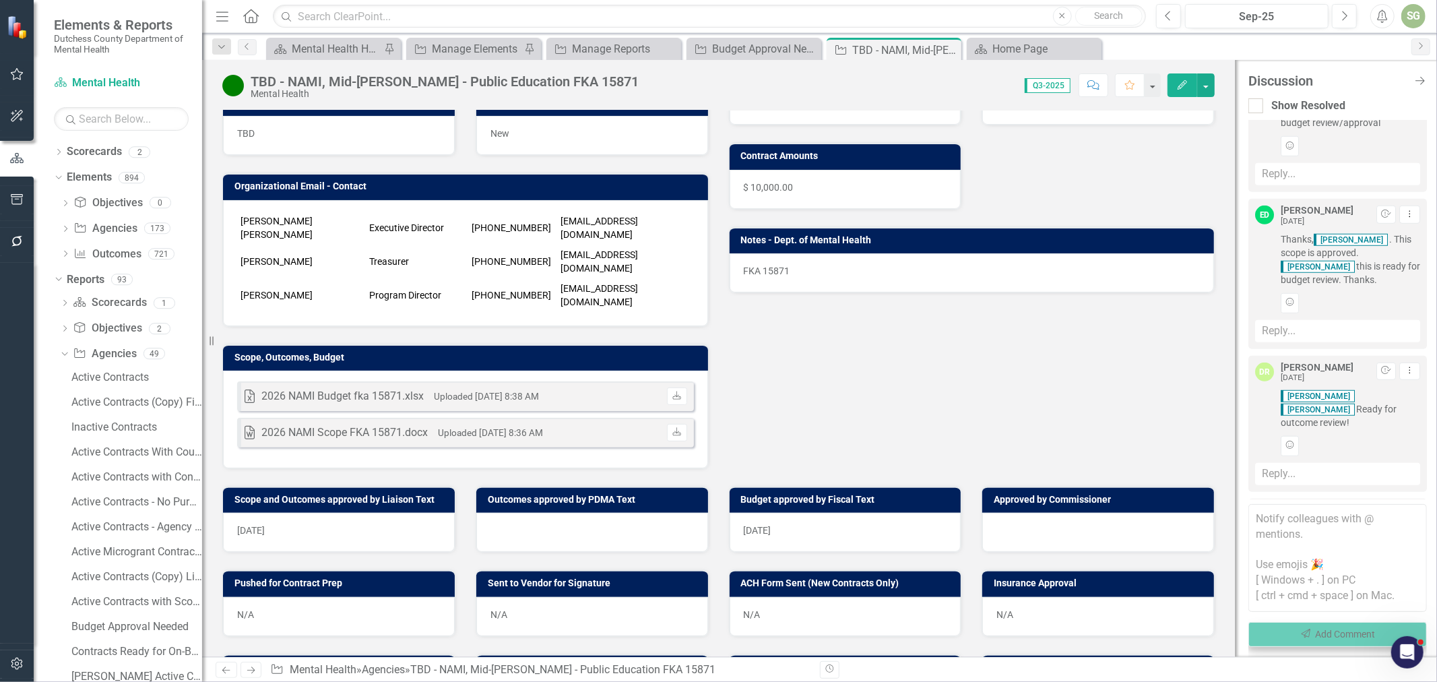
scroll to position [834, 0]
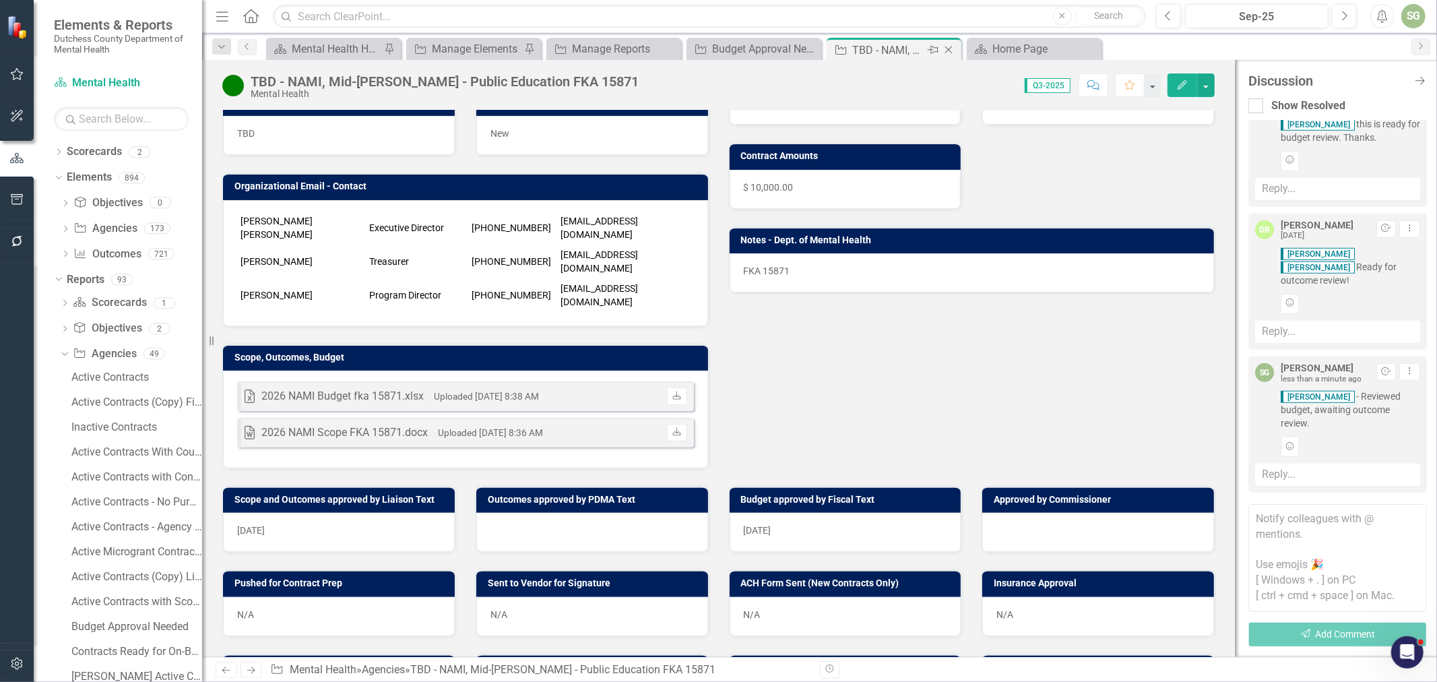
click at [951, 49] on icon "Close" at bounding box center [948, 49] width 13 height 11
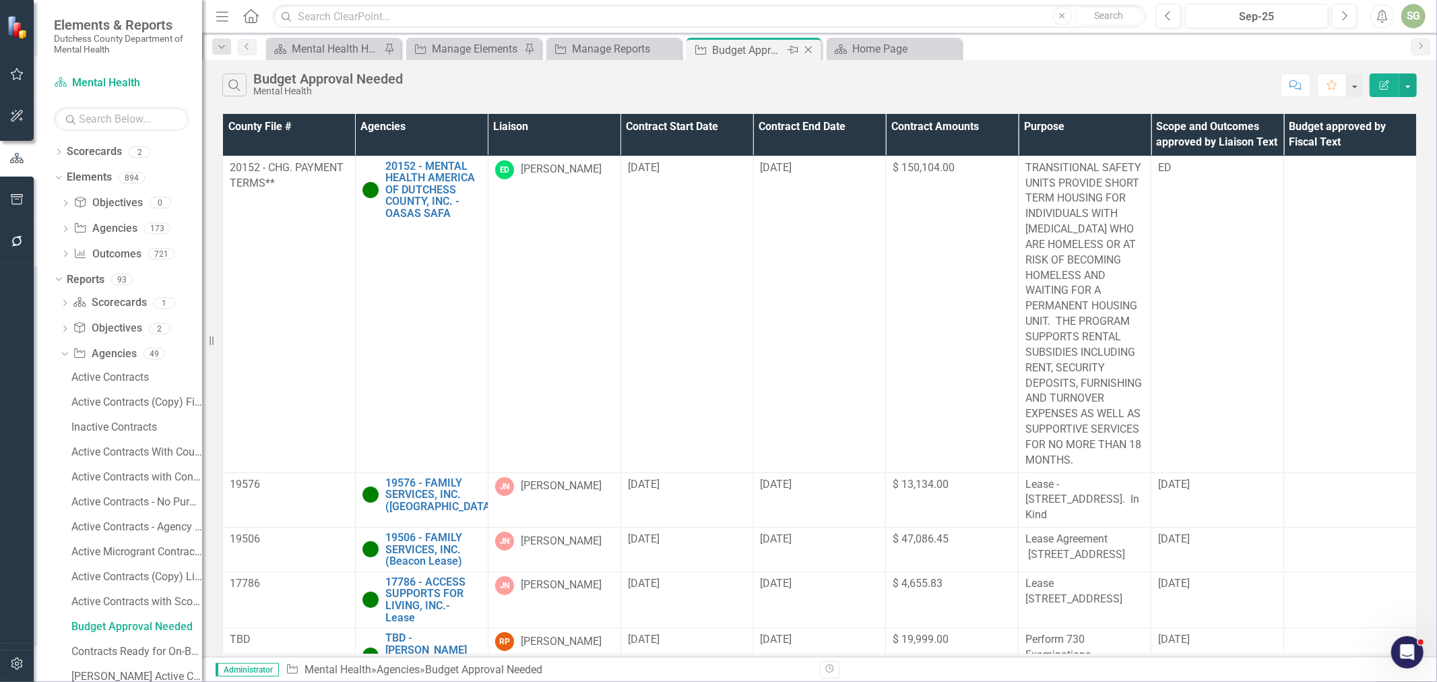
click at [805, 49] on icon "Close" at bounding box center [808, 49] width 13 height 11
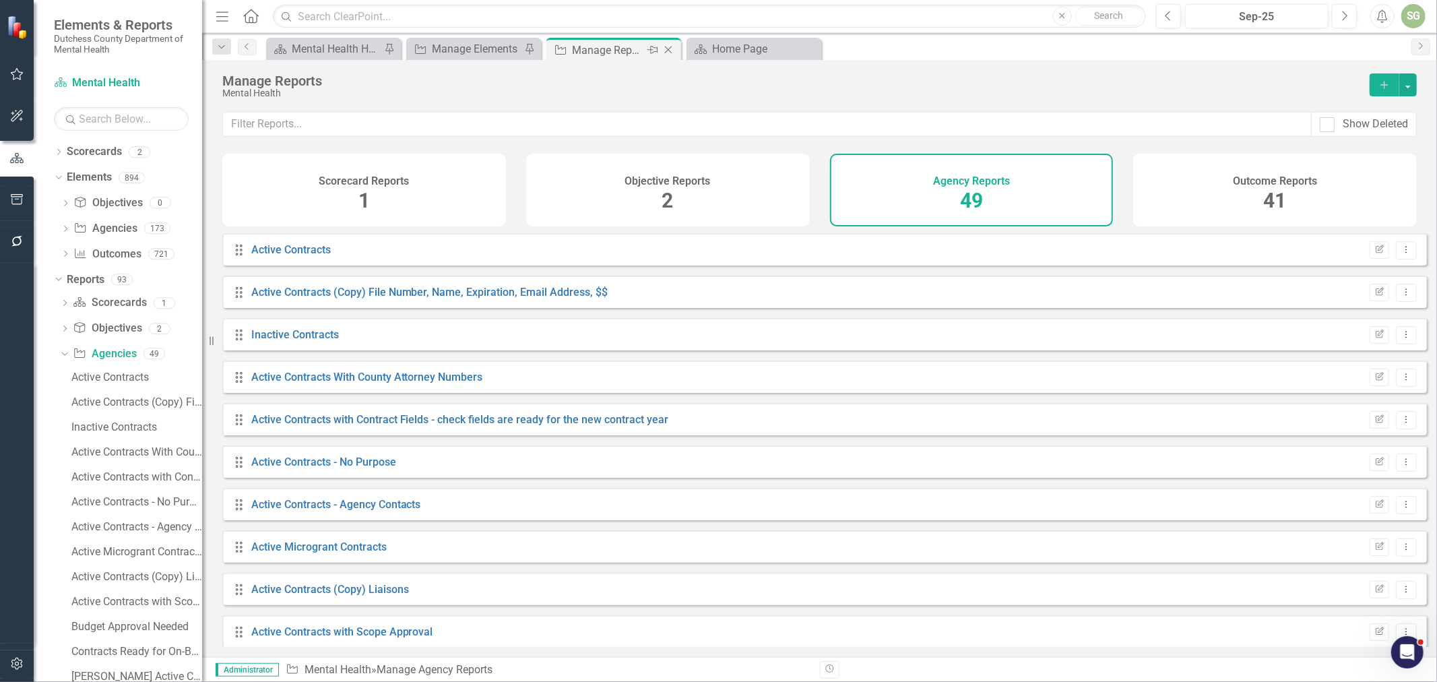
click at [668, 53] on icon "Close" at bounding box center [668, 49] width 13 height 11
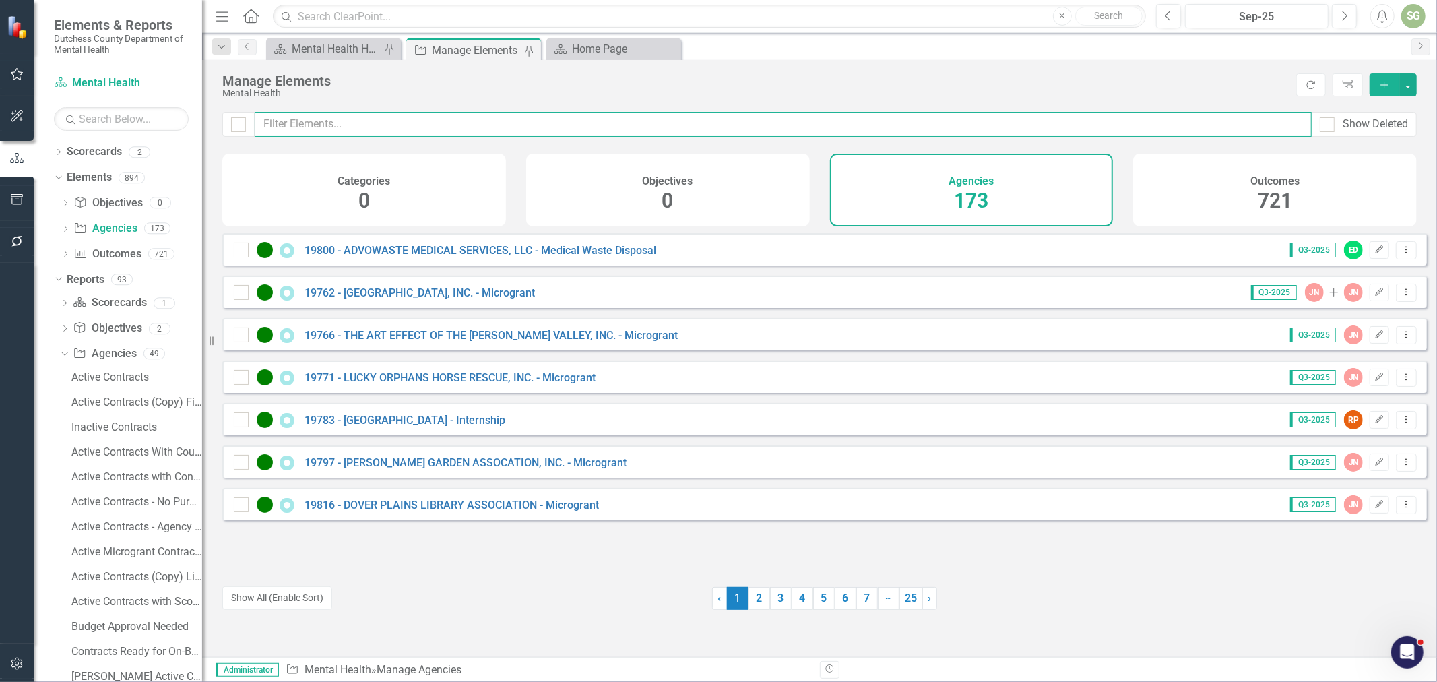
click at [405, 120] on input "text" at bounding box center [783, 124] width 1057 height 25
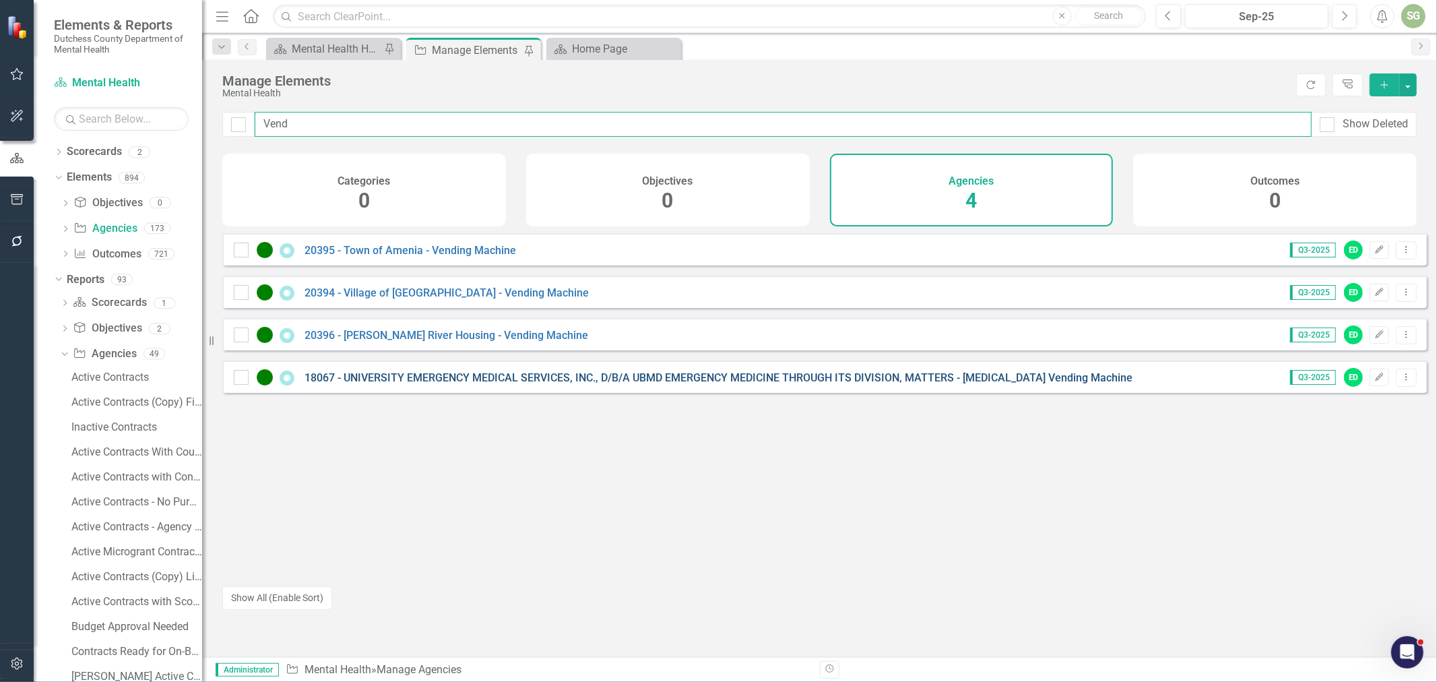
type input "Vend"
click at [439, 384] on link "18067 - UNIVERSITY EMERGENCY MEDICAL SERVICES, INC., D/B/A UBMD EMERGENCY MEDIC…" at bounding box center [719, 377] width 828 height 13
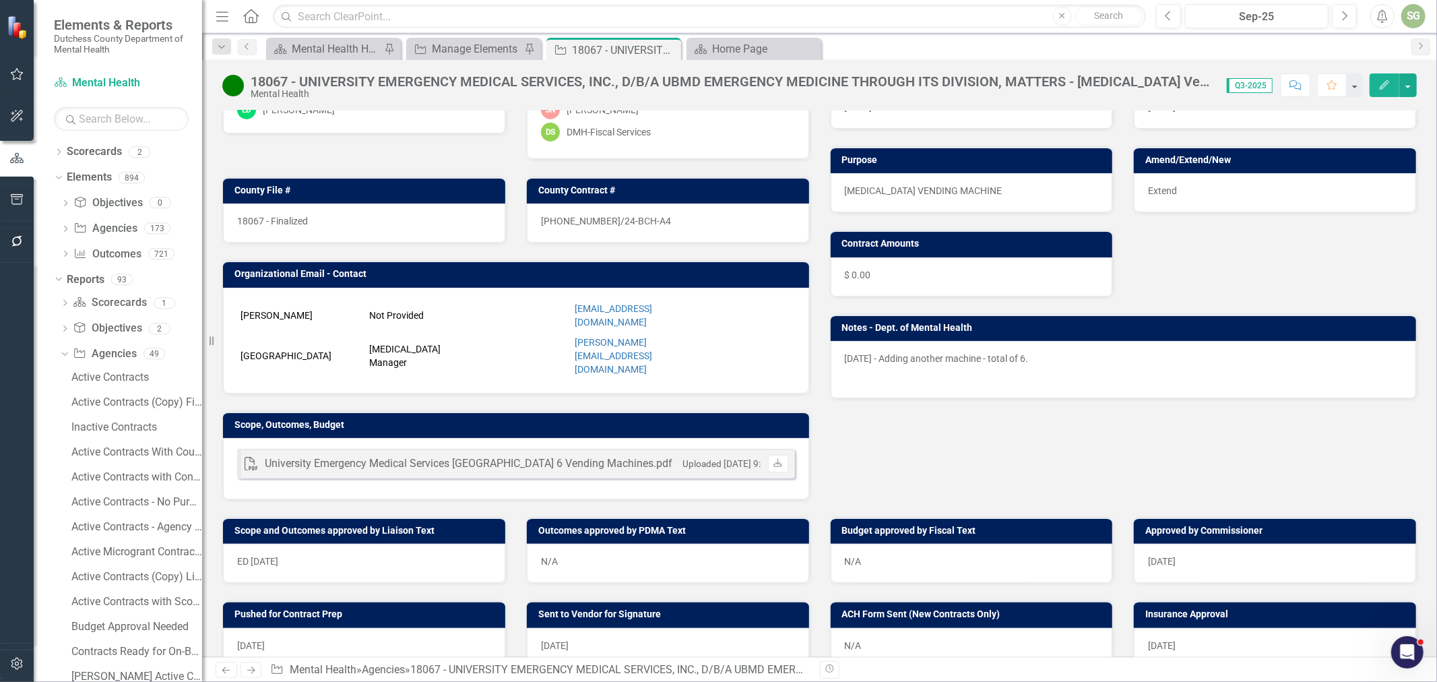
scroll to position [150, 0]
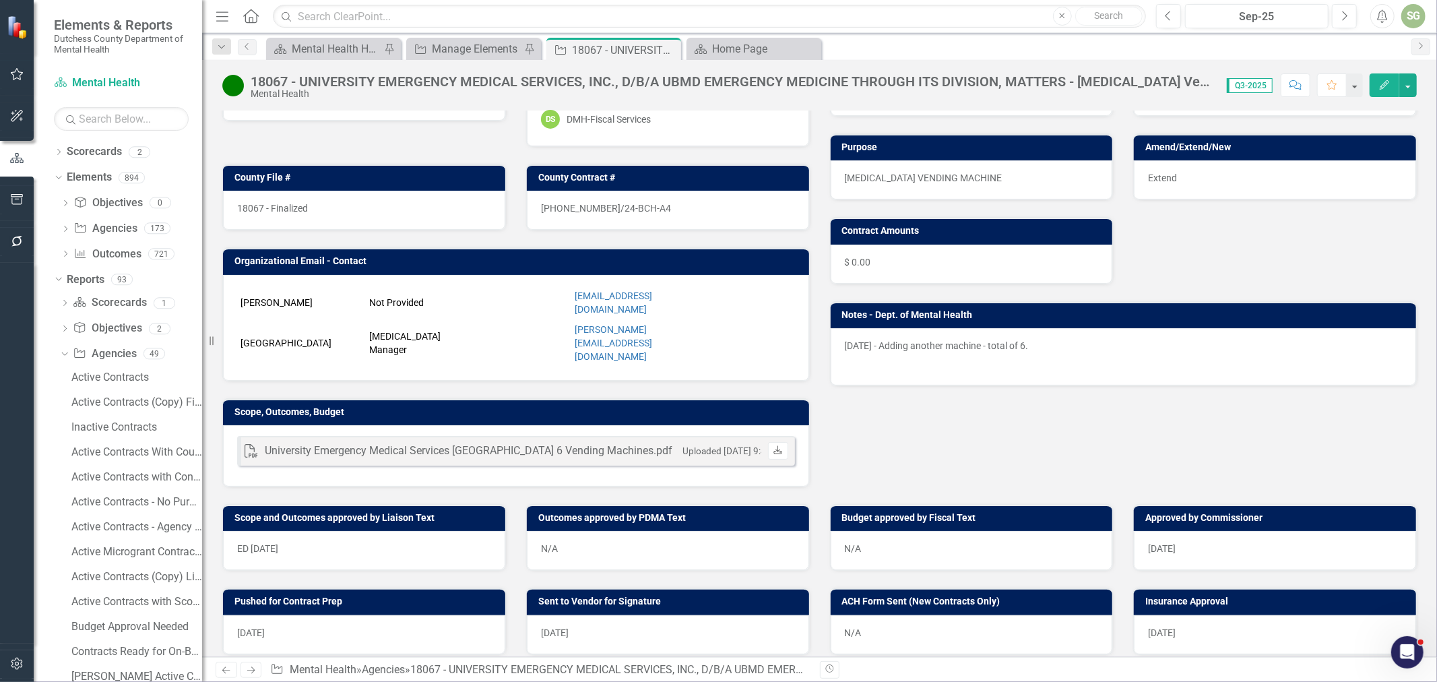
click at [777, 442] on link "Download" at bounding box center [778, 451] width 20 height 18
